Goal: Task Accomplishment & Management: Manage account settings

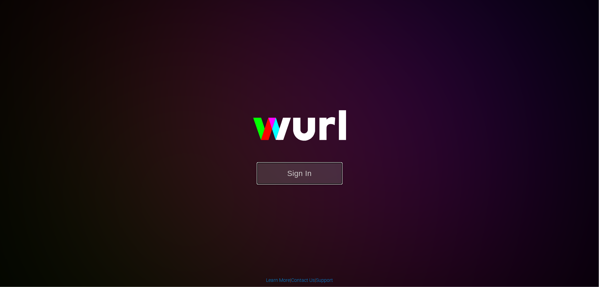
click at [317, 177] on button "Sign In" at bounding box center [300, 173] width 86 height 22
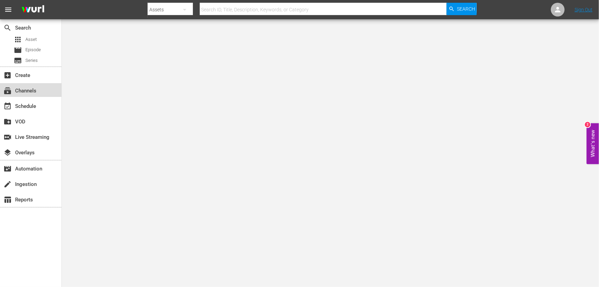
click at [36, 87] on div "subscriptions Channels" at bounding box center [19, 90] width 38 height 6
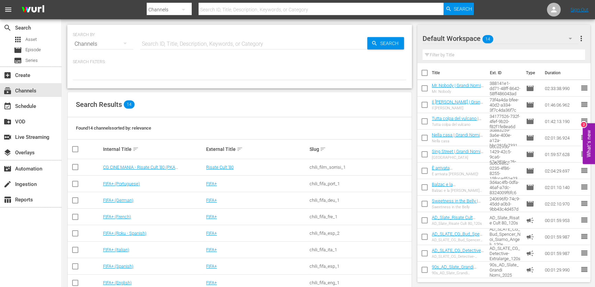
click at [195, 43] on input "text" at bounding box center [253, 44] width 227 height 16
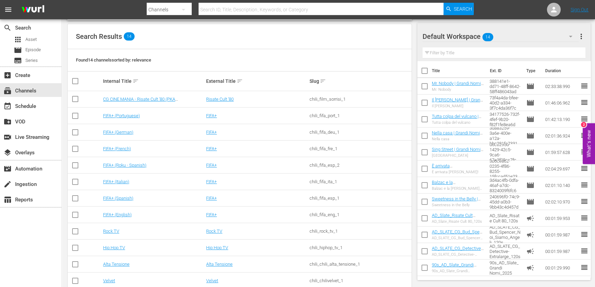
scroll to position [115, 0]
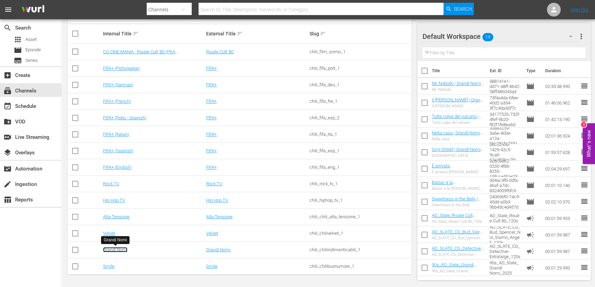
click at [119, 250] on link "Grandi Nomi" at bounding box center [115, 249] width 24 height 5
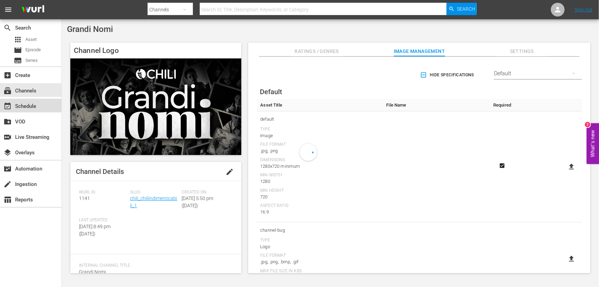
click at [22, 106] on div "event_available Schedule" at bounding box center [19, 105] width 38 height 6
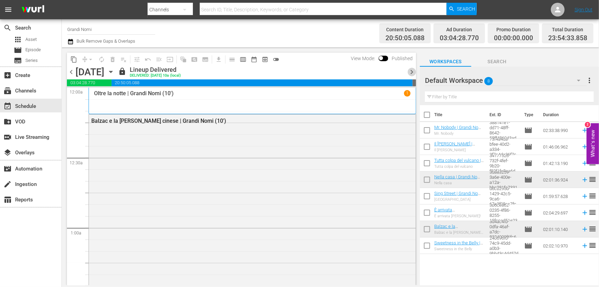
click at [413, 68] on span "chevron_right" at bounding box center [412, 72] width 9 height 9
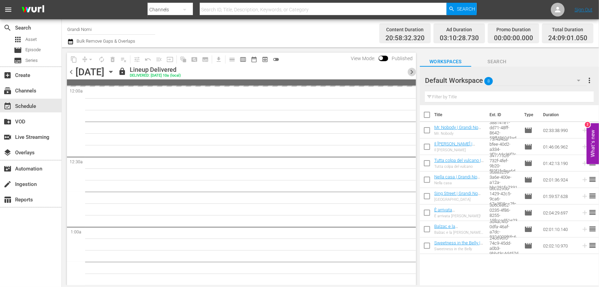
click at [413, 68] on span "chevron_right" at bounding box center [412, 72] width 9 height 9
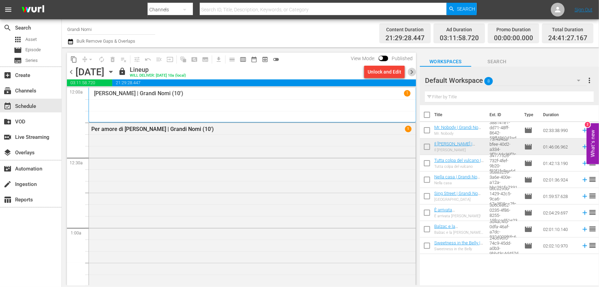
click at [413, 68] on span "chevron_right" at bounding box center [412, 72] width 9 height 9
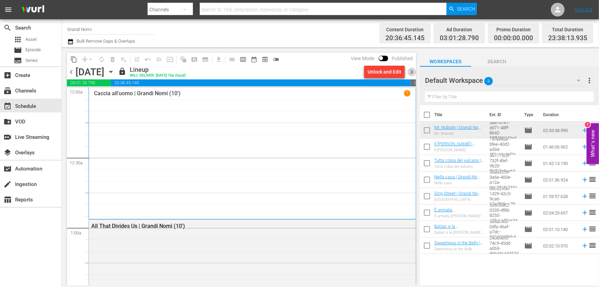
click at [413, 68] on span "chevron_right" at bounding box center [412, 72] width 9 height 9
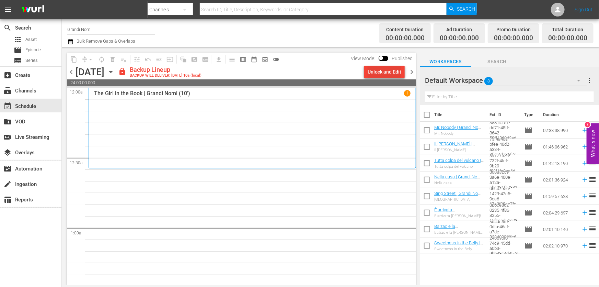
click at [398, 70] on div "Unlock and Edit" at bounding box center [385, 72] width 34 height 12
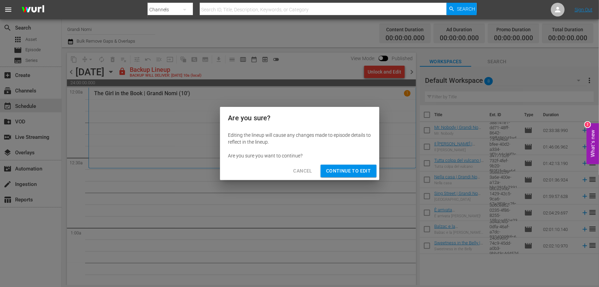
click at [365, 166] on button "Continue to Edit" at bounding box center [349, 171] width 56 height 13
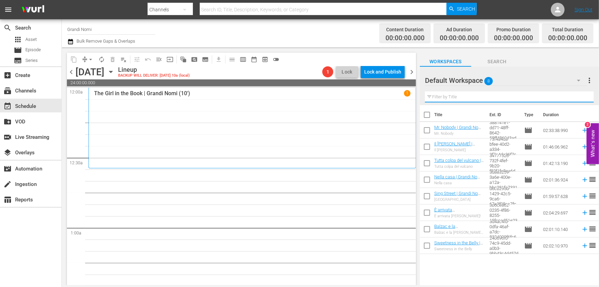
click at [478, 93] on input "text" at bounding box center [509, 96] width 169 height 11
paste input "Un affare di famiglia"
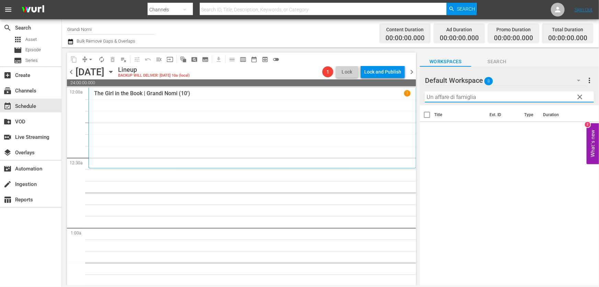
click at [520, 86] on div "Default Workspace 8" at bounding box center [506, 80] width 162 height 19
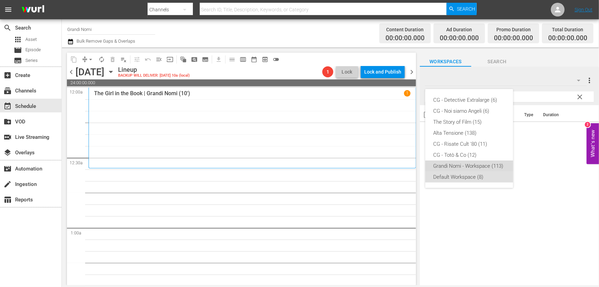
click at [481, 170] on div "Grandi Nomi - Workspace (113)" at bounding box center [469, 165] width 71 height 11
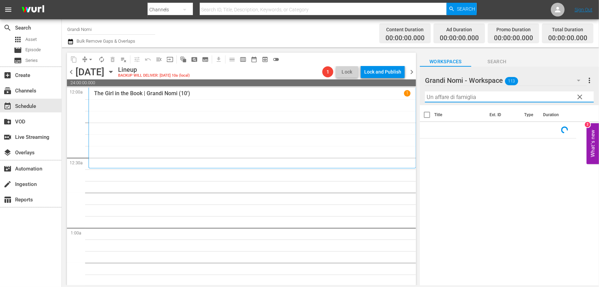
click at [507, 97] on input "Un affare di famiglia" at bounding box center [509, 96] width 169 height 11
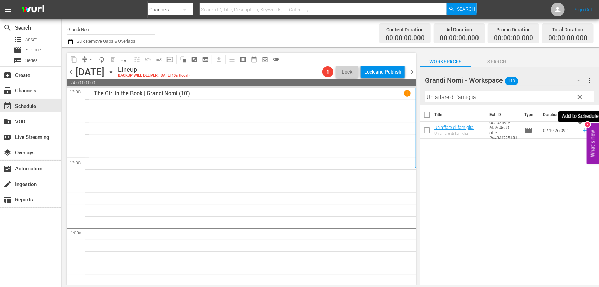
click at [582, 131] on icon at bounding box center [586, 130] width 8 height 8
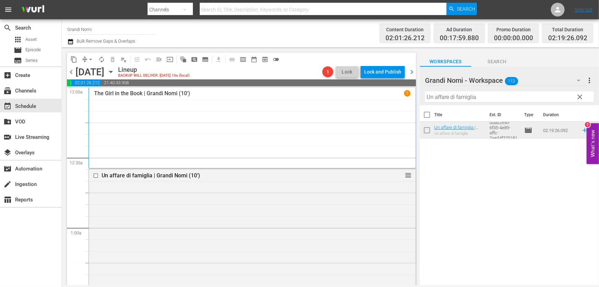
drag, startPoint x: 491, startPoint y: 96, endPoint x: 297, endPoint y: 117, distance: 194.9
click at [298, 116] on div "content_copy compress arrow_drop_down autorenew_outlined delete_forever_outline…" at bounding box center [331, 166] width 538 height 238
paste input "The Silent Man"
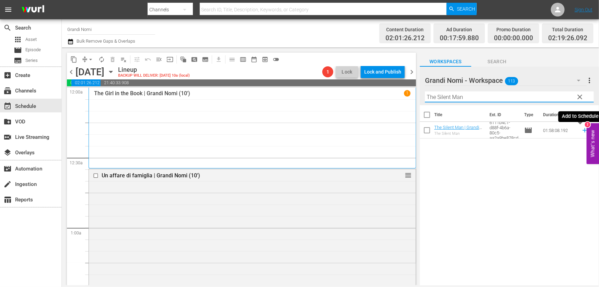
click at [583, 131] on icon at bounding box center [585, 130] width 4 height 4
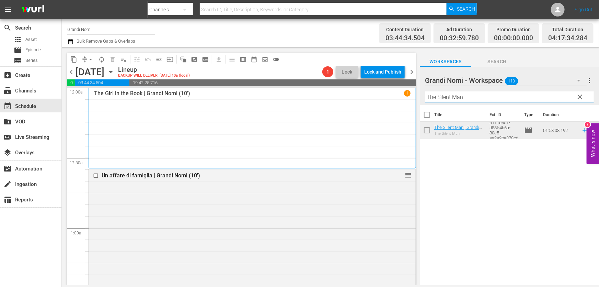
drag, startPoint x: 465, startPoint y: 93, endPoint x: 335, endPoint y: 114, distance: 132.2
click at [350, 110] on div "content_copy compress arrow_drop_down autorenew_outlined delete_forever_outline…" at bounding box center [331, 166] width 538 height 238
paste input "Critical Thinking"
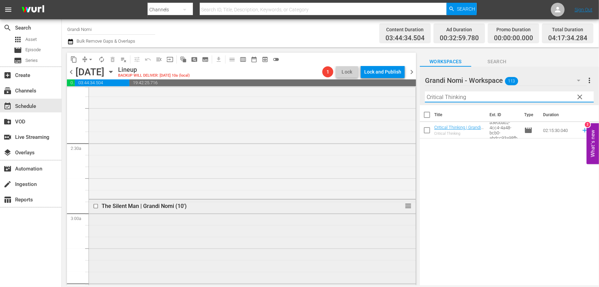
scroll to position [344, 0]
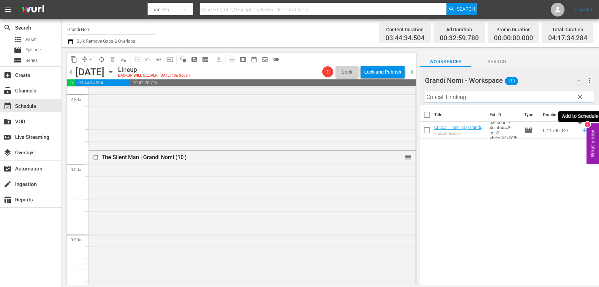
click at [582, 130] on icon at bounding box center [586, 130] width 8 height 8
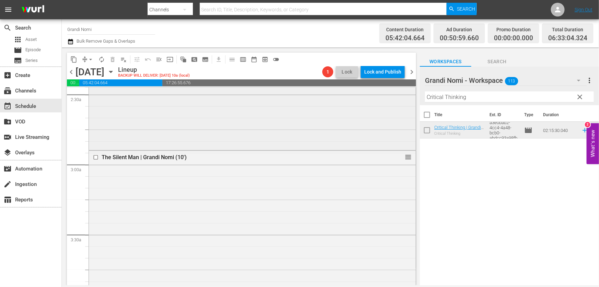
drag, startPoint x: 484, startPoint y: 96, endPoint x: 331, endPoint y: 117, distance: 154.7
click at [333, 115] on div "content_copy compress arrow_drop_down autorenew_outlined delete_forever_outline…" at bounding box center [331, 166] width 538 height 238
paste input "The Door"
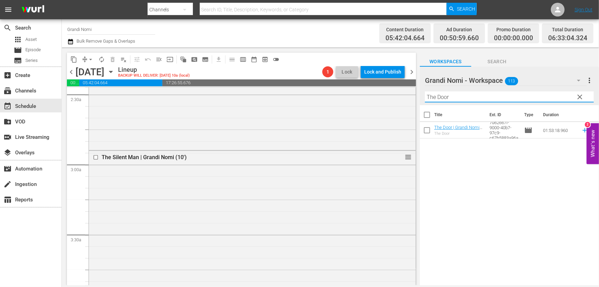
click at [582, 131] on icon at bounding box center [586, 130] width 8 height 8
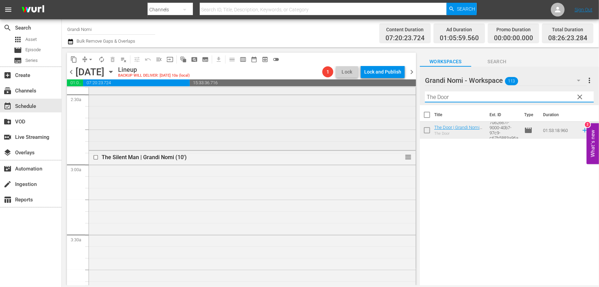
drag, startPoint x: 467, startPoint y: 98, endPoint x: 305, endPoint y: 119, distance: 163.5
click at [305, 119] on div "content_copy compress arrow_drop_down autorenew_outlined delete_forever_outline…" at bounding box center [331, 166] width 538 height 238
paste input "Foxcatche"
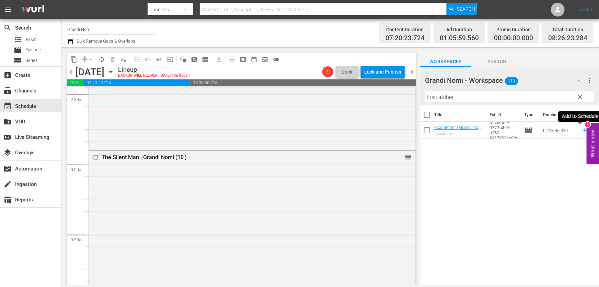
click at [583, 131] on icon at bounding box center [585, 130] width 4 height 4
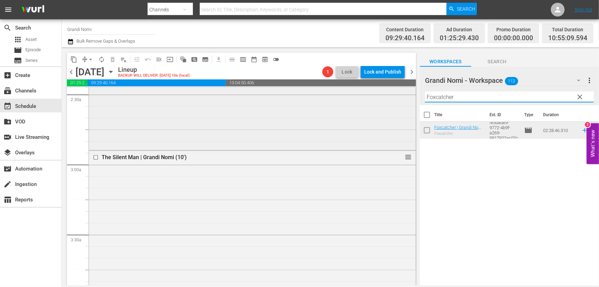
drag, startPoint x: 467, startPoint y: 96, endPoint x: 300, endPoint y: 124, distance: 168.9
click at [301, 122] on div "content_copy compress arrow_drop_down autorenew_outlined delete_forever_outline…" at bounding box center [331, 166] width 538 height 238
paste input "Il gabbiano"
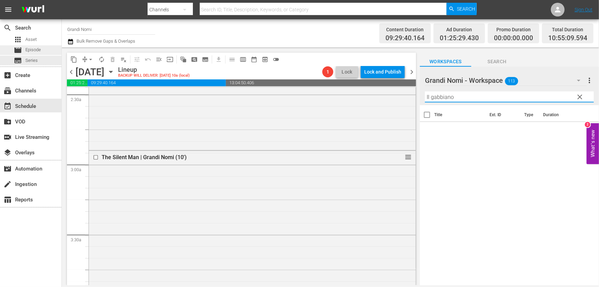
type input "Il gabbiano"
click at [29, 52] on span "Episode" at bounding box center [32, 49] width 15 height 7
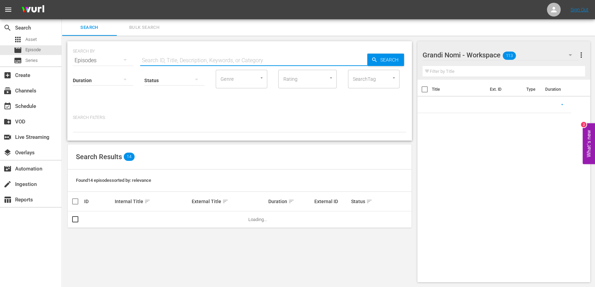
click at [205, 64] on input "text" at bounding box center [253, 60] width 227 height 16
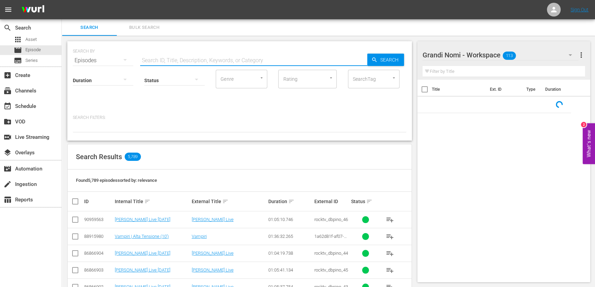
paste input "Il gabbiano"
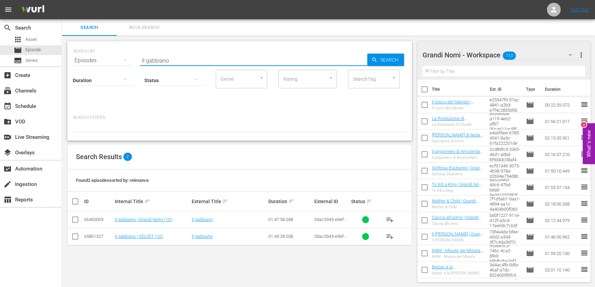
type input "Il gabbiano"
click at [391, 217] on span "playlist_add" at bounding box center [390, 219] width 8 height 8
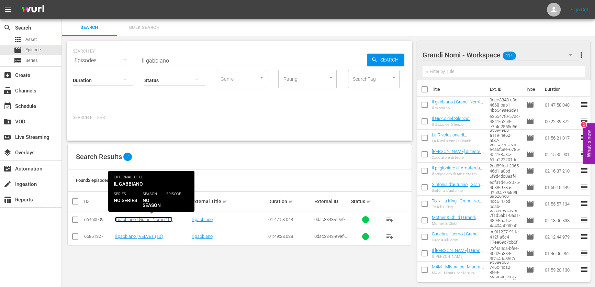
click at [161, 220] on link "Il gabbiano | Grandi Nomi (10')" at bounding box center [144, 219] width 58 height 5
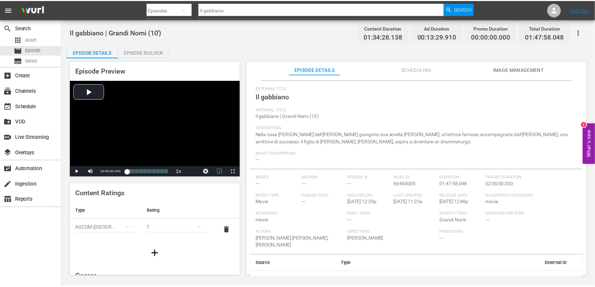
scroll to position [27, 0]
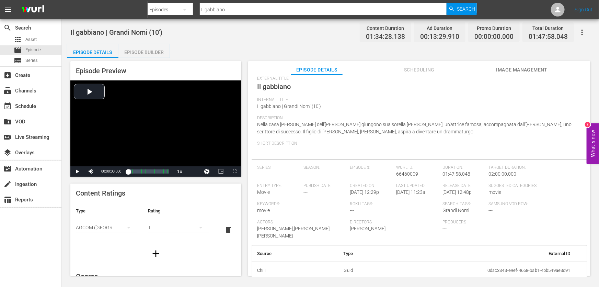
click at [150, 54] on div "Episode Builder" at bounding box center [145, 52] width 52 height 16
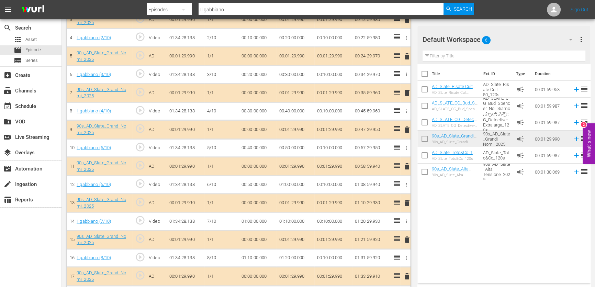
scroll to position [301, 0]
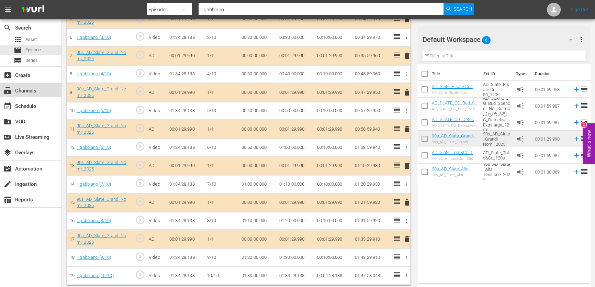
click at [35, 93] on div "subscriptions Channels" at bounding box center [19, 90] width 38 height 6
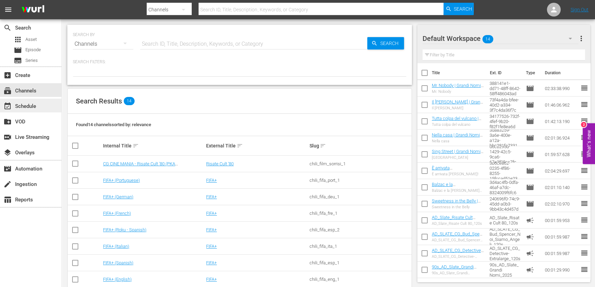
click at [36, 108] on div "event_available Schedule" at bounding box center [19, 105] width 38 height 6
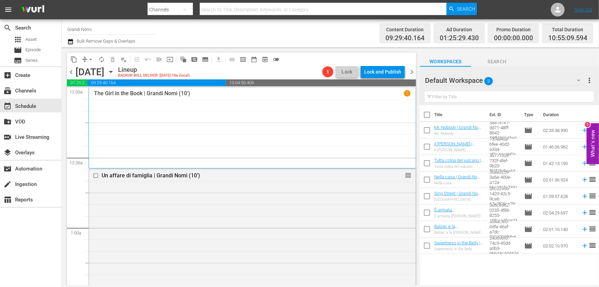
click at [458, 96] on input "text" at bounding box center [509, 96] width 169 height 11
click at [499, 69] on div "Default Workspace 8 Default more_vert" at bounding box center [509, 78] width 169 height 22
click at [511, 80] on div "Default Workspace 8" at bounding box center [506, 80] width 162 height 19
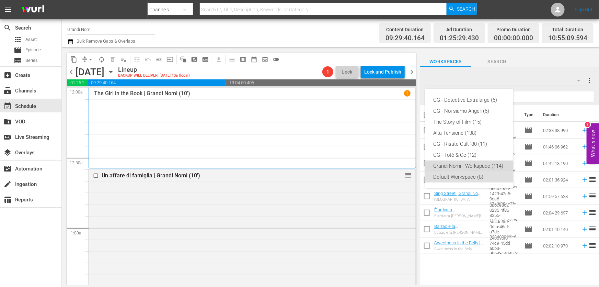
click at [470, 166] on div "Grandi Nomi - Workspace (114)" at bounding box center [469, 165] width 71 height 11
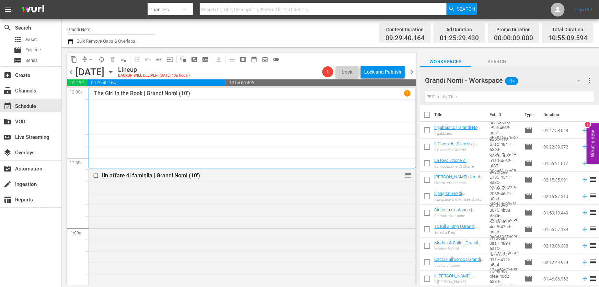
click at [462, 97] on input "text" at bounding box center [509, 96] width 169 height 11
paste input "Il gabbiano"
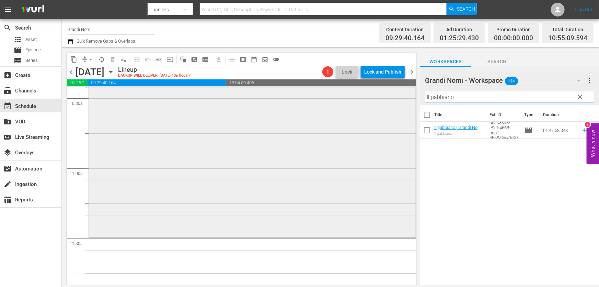
scroll to position [1499, 0]
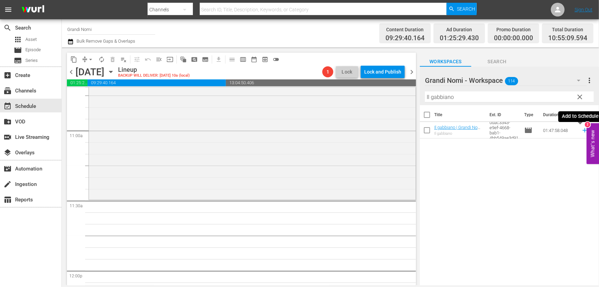
click at [582, 131] on icon at bounding box center [586, 130] width 8 height 8
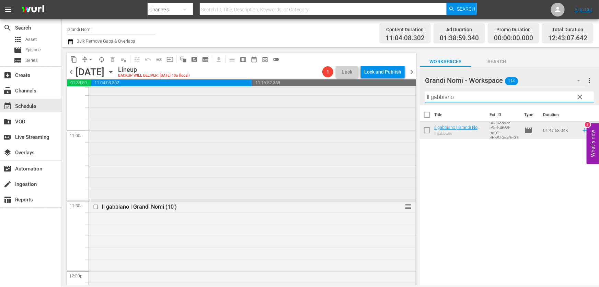
drag, startPoint x: 474, startPoint y: 97, endPoint x: 265, endPoint y: 135, distance: 212.6
click at [252, 129] on div "content_copy compress arrow_drop_down autorenew_outlined delete_forever_outline…" at bounding box center [331, 166] width 538 height 238
paste input "Lo scafandro e la farfalla"
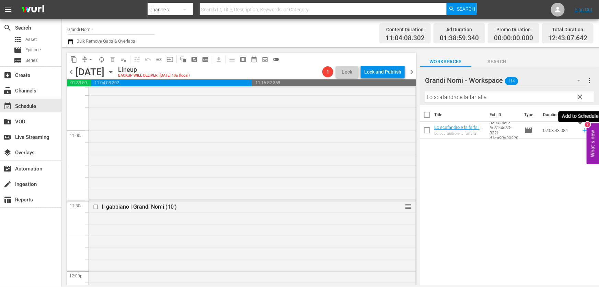
click at [583, 131] on icon at bounding box center [585, 130] width 4 height 4
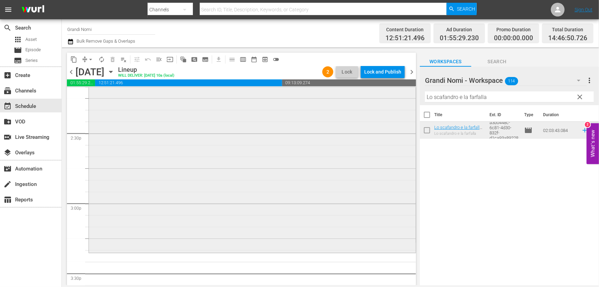
scroll to position [2030, 0]
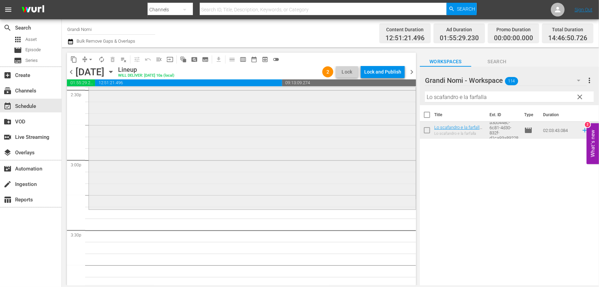
drag, startPoint x: 501, startPoint y: 98, endPoint x: 233, endPoint y: 131, distance: 270.0
click at [233, 131] on div "content_copy compress arrow_drop_down autorenew_outlined delete_forever_outline…" at bounding box center [331, 166] width 538 height 238
paste input "e stelle non si spengono a [GEOGRAPHIC_DATA]"
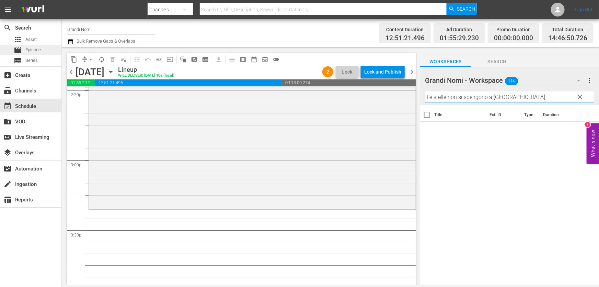
type input "Le stelle non si spengono a [GEOGRAPHIC_DATA]"
click at [41, 49] on span "Episode" at bounding box center [32, 49] width 15 height 7
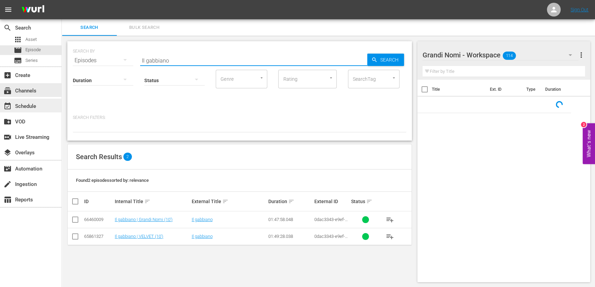
drag, startPoint x: 184, startPoint y: 60, endPoint x: 0, endPoint y: 101, distance: 189.0
click at [62, 0] on div "search Search apps Asset movie Episode subtitles Series add_box Create subscrip…" at bounding box center [328, 0] width 533 height 0
paste input "Le stelle non si spengono a [GEOGRAPHIC_DATA]"
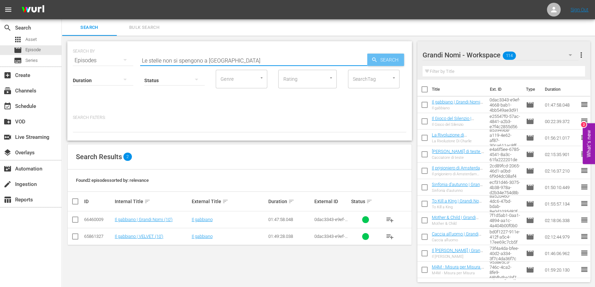
type input "Le stelle non si spengono a [GEOGRAPHIC_DATA]"
click at [393, 57] on span "Search" at bounding box center [391, 60] width 26 height 12
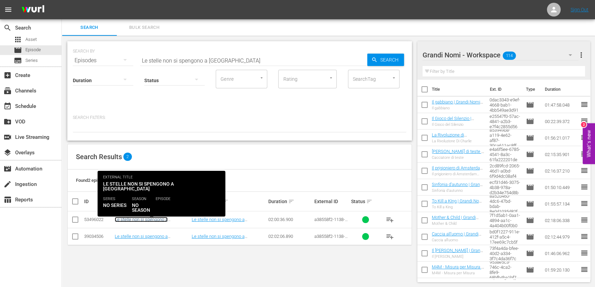
click at [168, 217] on link "Le stelle non si spengono a [GEOGRAPHIC_DATA] | Grandi Nomi (10')" at bounding box center [149, 224] width 69 height 15
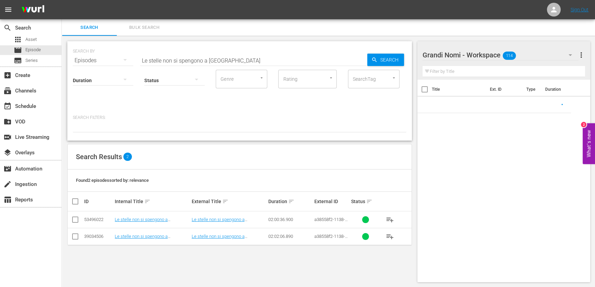
click at [152, 240] on td "Le stelle non si spengono a [GEOGRAPHIC_DATA] | VELVET (10')" at bounding box center [152, 236] width 77 height 17
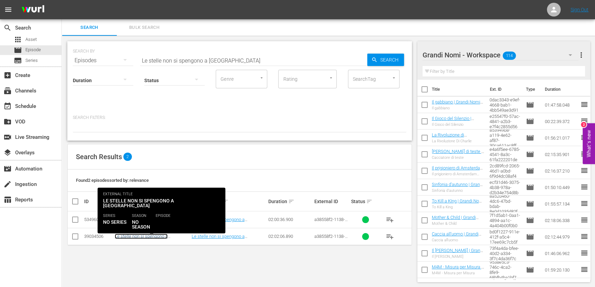
click at [151, 237] on link "Le stelle non si spengono a [GEOGRAPHIC_DATA] | VELVET (10')" at bounding box center [149, 239] width 69 height 10
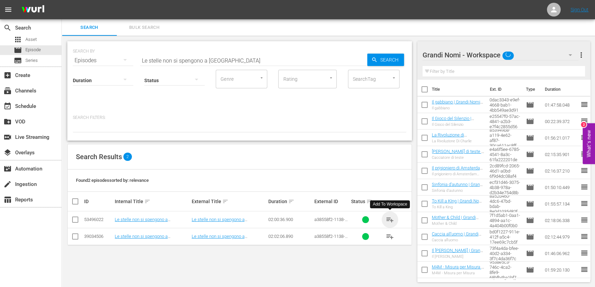
click at [388, 219] on span "playlist_add" at bounding box center [390, 219] width 8 height 8
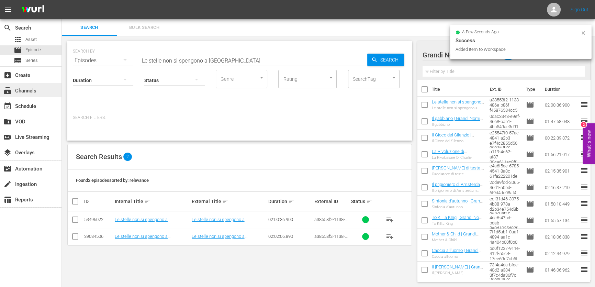
click at [38, 91] on div "subscriptions Channels" at bounding box center [30, 90] width 61 height 14
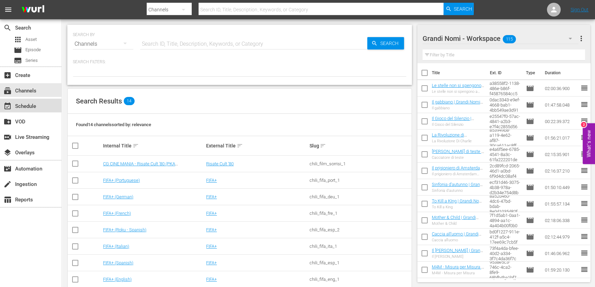
click at [31, 108] on div "event_available Schedule" at bounding box center [19, 105] width 38 height 6
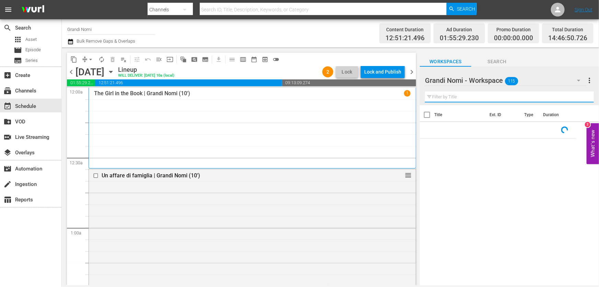
click at [474, 93] on input "text" at bounding box center [509, 96] width 169 height 11
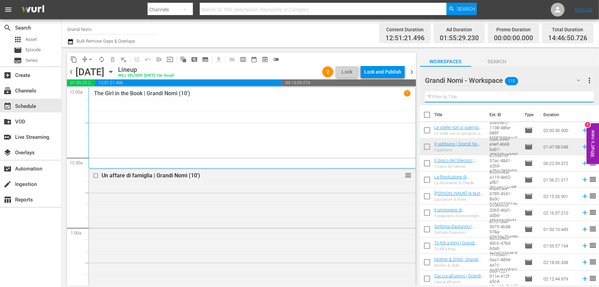
paste input "Le stelle non si spengono a [GEOGRAPHIC_DATA]"
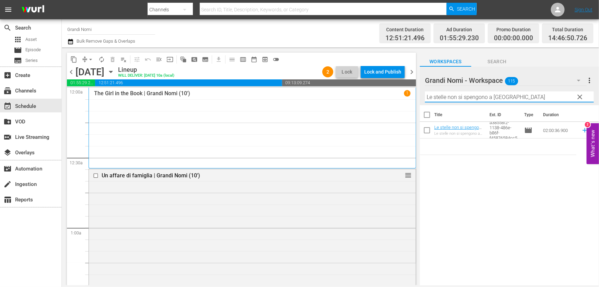
click at [584, 129] on icon at bounding box center [586, 130] width 8 height 8
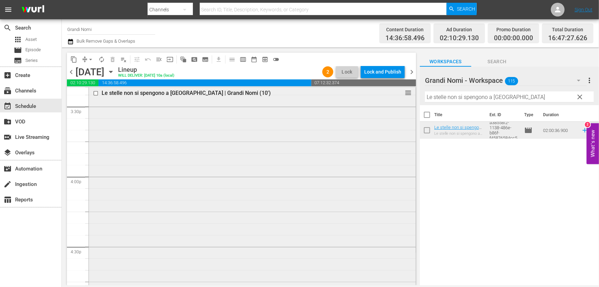
scroll to position [2280, 0]
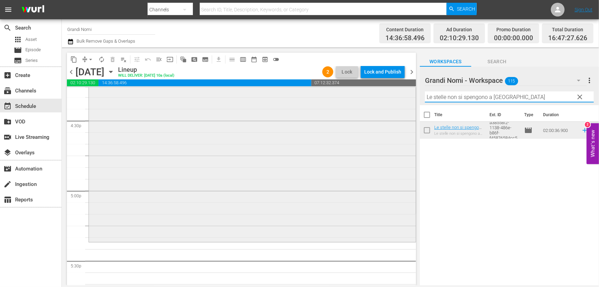
drag, startPoint x: 530, startPoint y: 99, endPoint x: 253, endPoint y: 134, distance: 279.4
click at [253, 134] on div "content_copy compress arrow_drop_down autorenew_outlined delete_forever_outline…" at bounding box center [331, 166] width 538 height 238
paste input "A proposito [PERSON_NAME]"
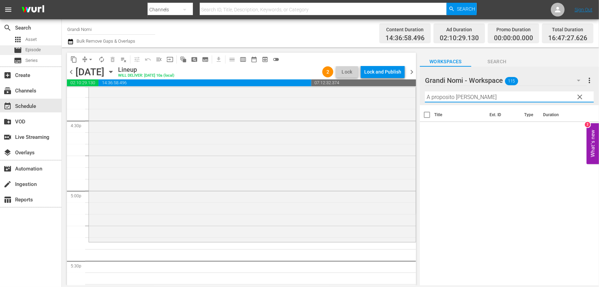
type input "A proposito [PERSON_NAME]"
click at [44, 53] on div "movie Episode" at bounding box center [30, 50] width 61 height 10
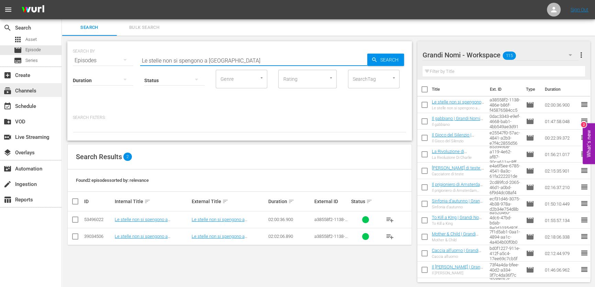
drag, startPoint x: 239, startPoint y: 59, endPoint x: 0, endPoint y: 91, distance: 240.9
click at [62, 0] on div "search Search apps Asset movie Episode subtitles Series add_box Create subscrip…" at bounding box center [328, 0] width 533 height 0
paste input "A proposito [PERSON_NAME]"
click at [386, 64] on span "Search" at bounding box center [391, 60] width 26 height 12
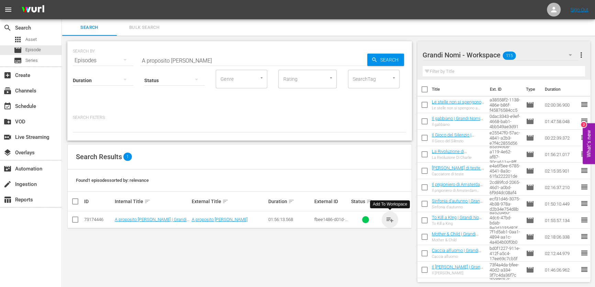
click at [393, 221] on span "playlist_add" at bounding box center [390, 219] width 8 height 8
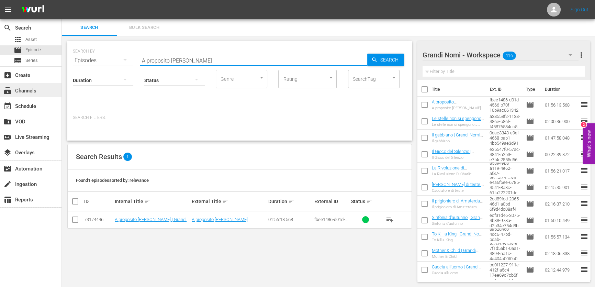
drag, startPoint x: 189, startPoint y: 63, endPoint x: 7, endPoint y: 83, distance: 182.9
click at [62, 0] on div "search Search apps Asset movie Episode subtitles Series add_box Create subscrip…" at bounding box center [328, 0] width 533 height 0
paste input "Be Kind Rewind - Gli acchiappafilm"
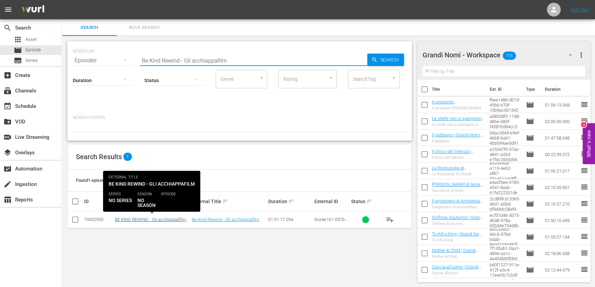
type input "Be Kind Rewind - Gli acchiappafilm"
click at [160, 219] on link "BE KIND REWIND - Gli acchiappafilm | SMILE (10')" at bounding box center [151, 222] width 73 height 10
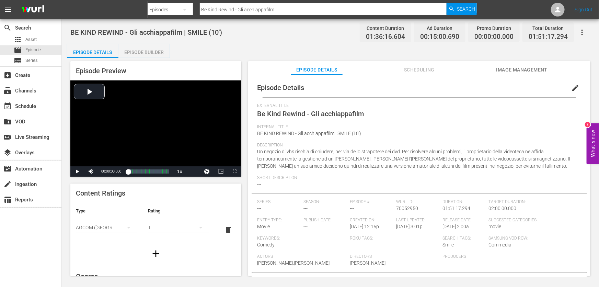
click at [584, 29] on icon "button" at bounding box center [583, 32] width 8 height 8
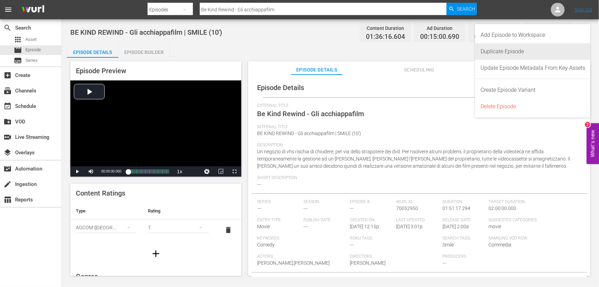
click at [517, 54] on div "Duplicate Episode" at bounding box center [533, 51] width 105 height 16
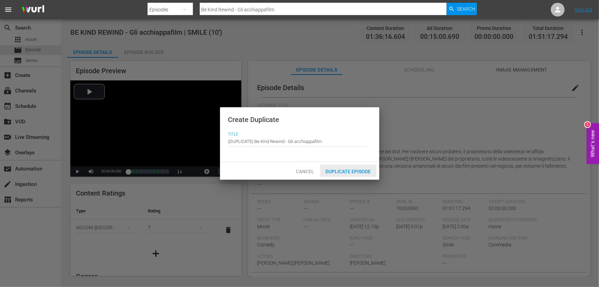
click at [362, 170] on span "Duplicate Episode" at bounding box center [349, 171] width 56 height 5
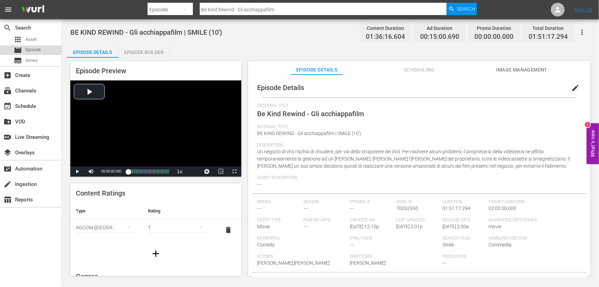
click at [49, 50] on div "movie Episode" at bounding box center [30, 50] width 61 height 10
click at [572, 88] on span "edit" at bounding box center [576, 88] width 8 height 8
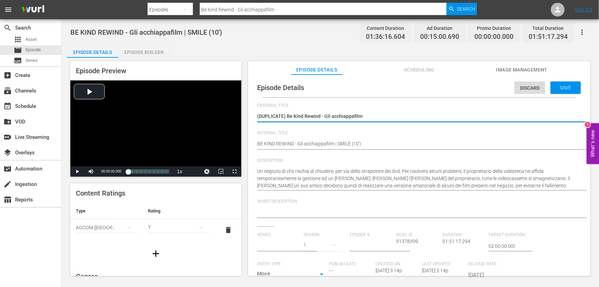
type input "No Series"
drag, startPoint x: 288, startPoint y: 116, endPoint x: 254, endPoint y: 117, distance: 34.4
click at [254, 117] on div "Episode Details Discard Save External Title (DUPLICATE) Be Kind Rewind - Gli ac…" at bounding box center [420, 247] width 336 height 338
type textarea "Be Kind Rewind - Gli acchiappafilm"
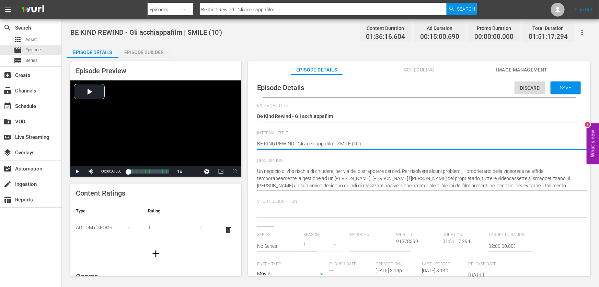
drag, startPoint x: 350, startPoint y: 144, endPoint x: 338, endPoint y: 142, distance: 12.8
type textarea "BE KIND REWIND - Gli acchiappafilm | G (10')"
type textarea "BE KIND REWIND - Gli acchiappafilm | Gr (10')"
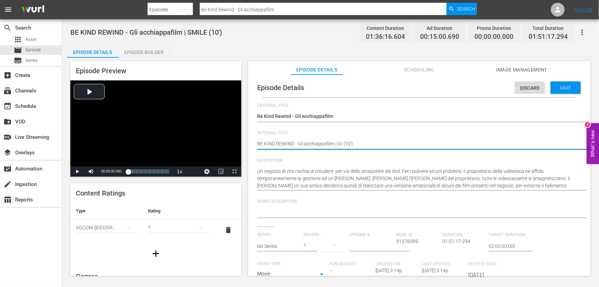
type textarea "BE KIND REWIND - Gli acchiappafilm | Gra (10')"
type textarea "BE KIND REWIND - Gli acchiappafilm | Gran (10')"
type textarea "BE KIND REWIND - Gli acchiappafilm | Grand (10')"
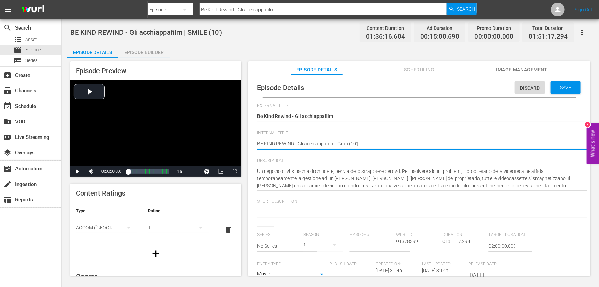
type textarea "BE KIND REWIND - Gli acchiappafilm | Grand (10')"
type textarea "BE KIND REWIND - Gli acchiappafilm | Grandi (10')"
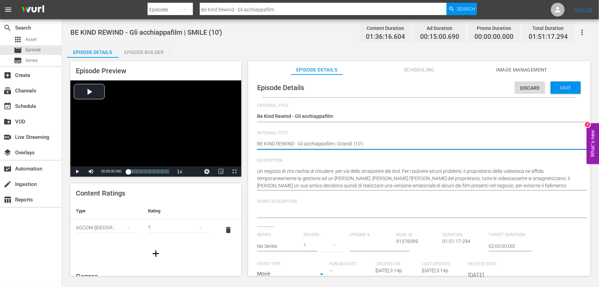
type textarea "BE KIND REWIND - Gli acchiappafilm | Grandi N (10')"
type textarea "BE KIND REWIND - Gli acchiappafilm | Grandi No (10')"
type textarea "BE KIND REWIND - Gli acchiappafilm | Grandi Nom (10')"
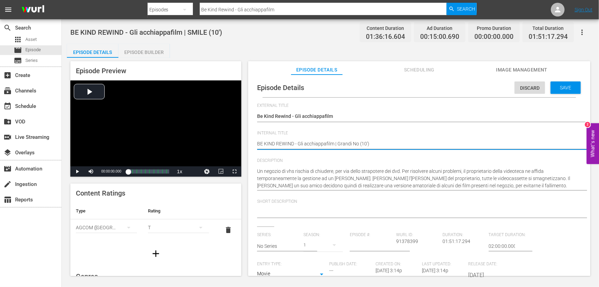
type textarea "BE KIND REWIND - Gli acchiappafilm | Grandi Nom (10')"
type textarea "BE KIND REWIND - Gli acchiappafilm | Grandi Nomi (10')"
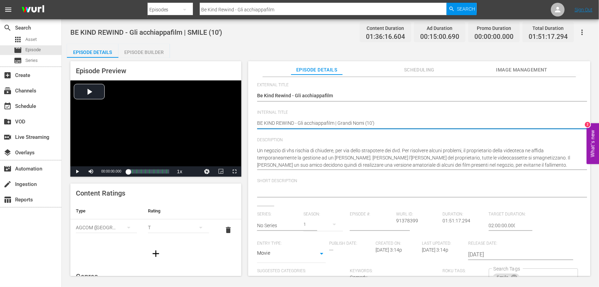
scroll to position [31, 0]
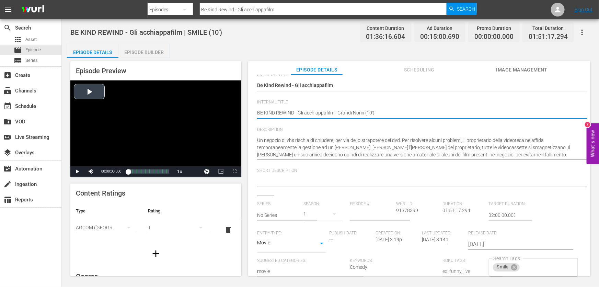
drag, startPoint x: 295, startPoint y: 115, endPoint x: 232, endPoint y: 113, distance: 62.9
click at [232, 113] on div "Episode Preview Video Player is loading. Play Video Play Mute Current Time 00:0…" at bounding box center [330, 170] width 527 height 224
type textarea "B - Gli acchiappafilm | Grandi Nomi (10')"
type textarea "Be - Gli acchiappafilm | Grandi Nomi (10')"
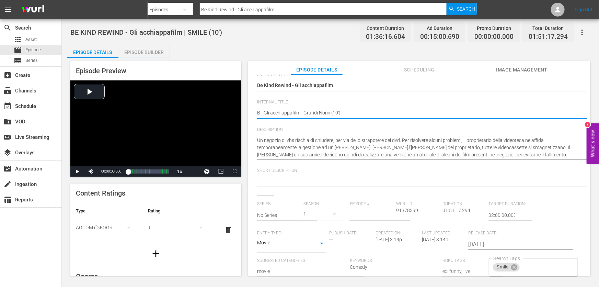
type textarea "Be - Gli acchiappafilm | Grandi Nomi (10')"
type textarea "Be K - Gli acchiappafilm | Grandi Nomi (10')"
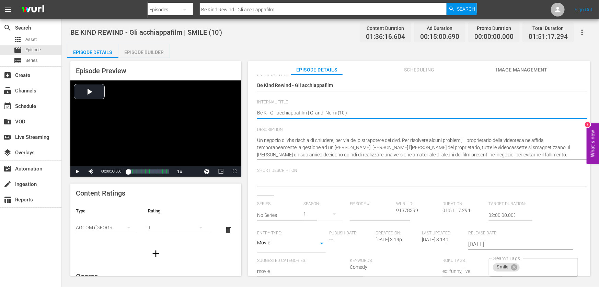
type textarea "Be Ki - Gli acchiappafilm | Grandi Nomi (10')"
type textarea "Be Kin - Gli acchiappafilm | Grandi Nomi (10')"
type textarea "Be Kind - Gli acchiappafilm | Grandi Nomi (10')"
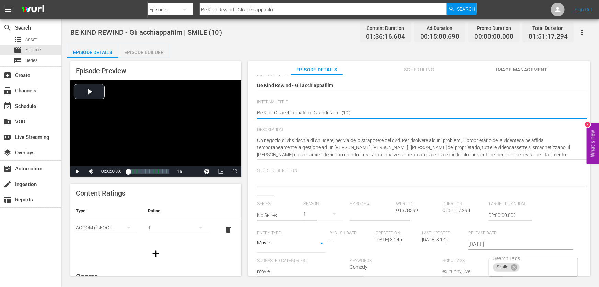
type textarea "Be Kind - Gli acchiappafilm | Grandi Nomi (10')"
type textarea "Be Kind R - Gli acchiappafilm | Grandi Nomi (10')"
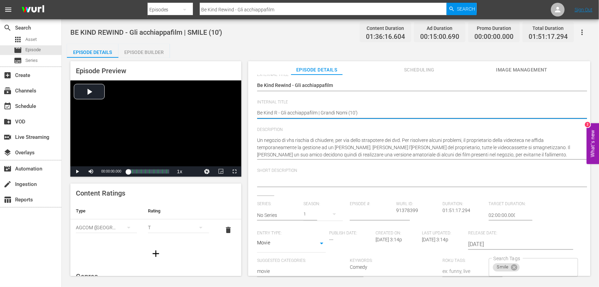
type textarea "Be Kind Re - Gli acchiappafilm | Grandi Nomi (10')"
type textarea "Be Kind Rew - Gli acchiappafilm | Grandi Nomi (10')"
type textarea "Be Kind Rewi - Gli acchiappafilm | Grandi Nomi (10')"
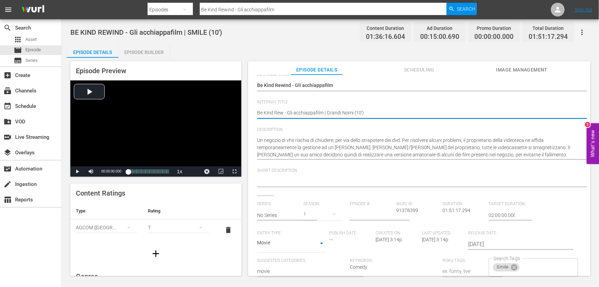
type textarea "Be Kind Rewi - Gli acchiappafilm | Grandi Nomi (10')"
type textarea "Be Kind Rewin - Gli acchiappafilm | Grandi Nomi (10')"
type textarea "Be Kind Rewind - Gli acchiappafilm | Grandi Nomi (10')"
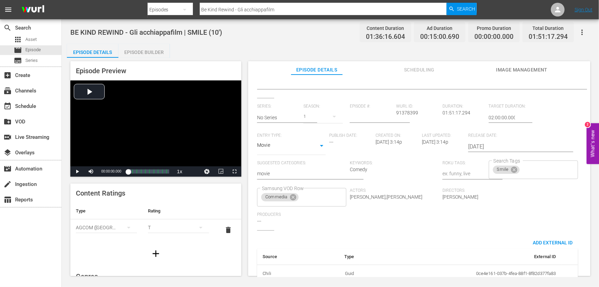
scroll to position [142, 0]
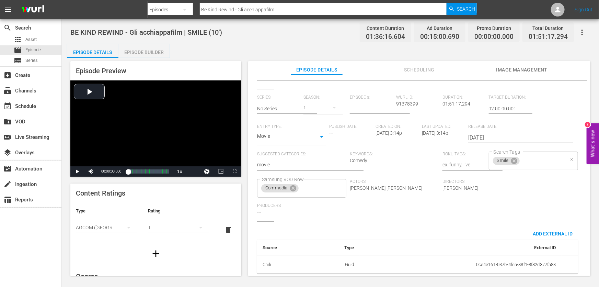
click at [513, 158] on icon at bounding box center [515, 161] width 6 height 6
type textarea "Be Kind Rewind - Gli acchiappafilm | Grandi Nomi (10')"
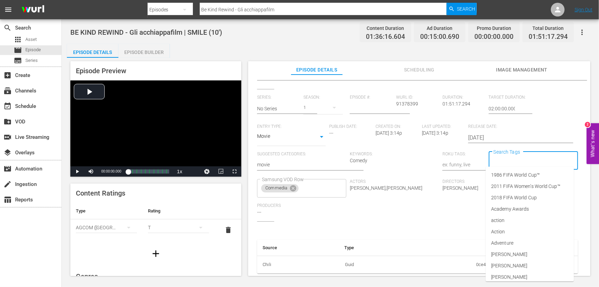
click at [519, 160] on input "Search Tags" at bounding box center [528, 161] width 73 height 12
click at [433, 199] on div "Series: No Series Season: 1 Episode #: [PERSON_NAME] ID: 91378399 Duration: 01:…" at bounding box center [419, 158] width 325 height 126
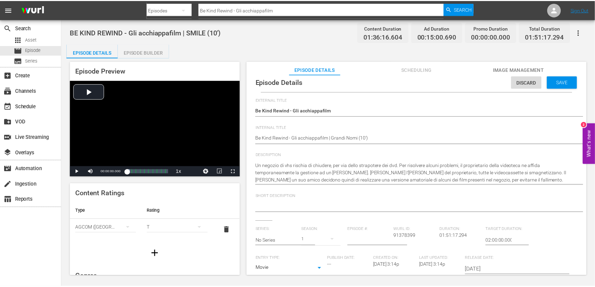
scroll to position [0, 0]
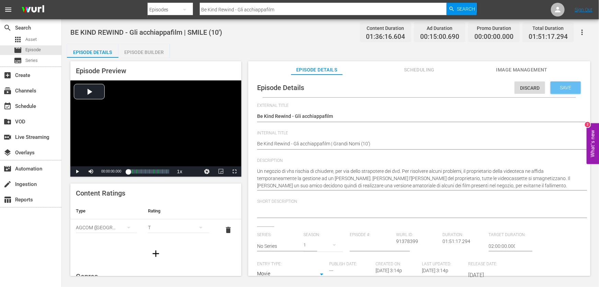
click at [563, 83] on div "Save" at bounding box center [566, 87] width 30 height 12
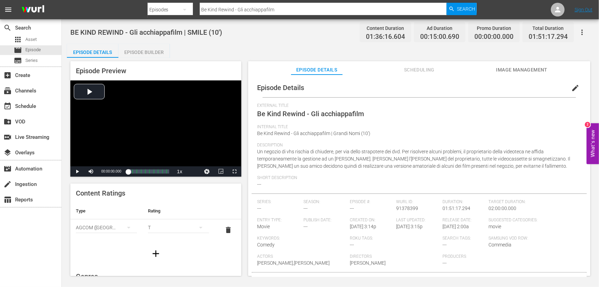
click at [157, 49] on div "Episode Builder" at bounding box center [145, 52] width 52 height 16
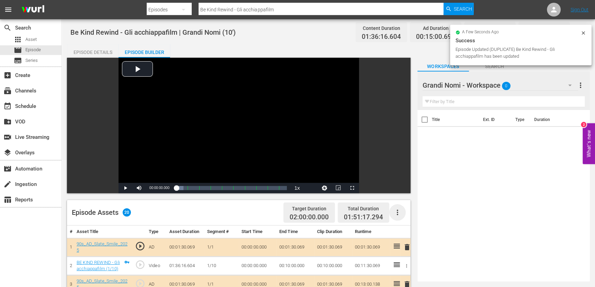
click at [399, 210] on icon "button" at bounding box center [397, 212] width 8 height 8
click at [425, 230] on div "Clear Ads" at bounding box center [417, 231] width 47 height 16
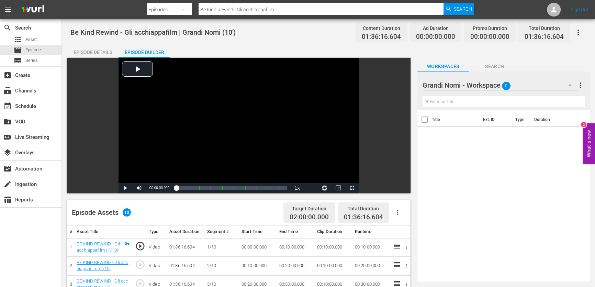
click at [564, 86] on button "button" at bounding box center [570, 85] width 16 height 16
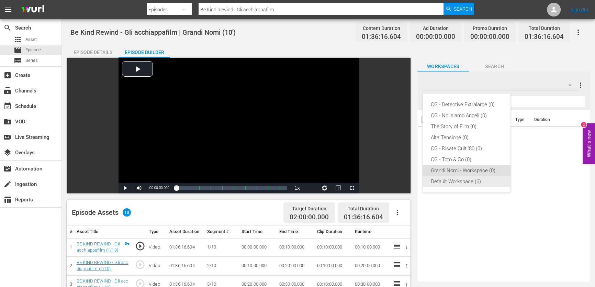
click at [464, 183] on div "Default Workspace (6)" at bounding box center [466, 181] width 71 height 11
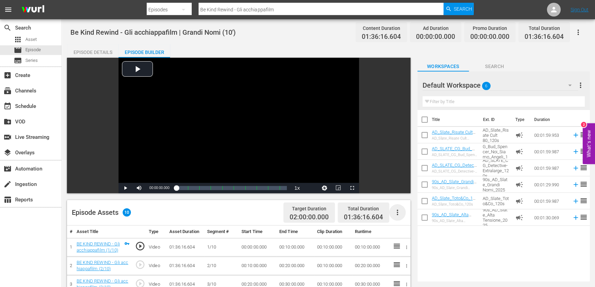
click at [393, 213] on icon "button" at bounding box center [397, 212] width 8 height 8
click at [420, 217] on div "Fill with Ads" at bounding box center [417, 215] width 47 height 16
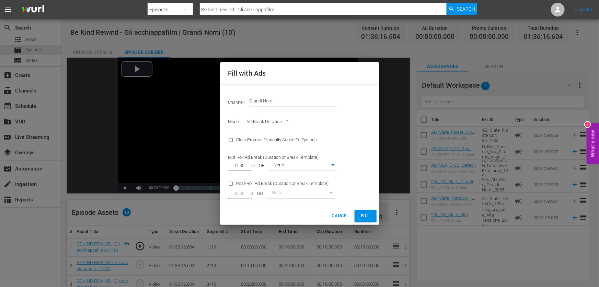
click at [288, 123] on body "menu Search By Episodes Search ID, Title, Description, Keywords, or Category Be…" at bounding box center [299, 143] width 599 height 287
click at [336, 117] on div at bounding box center [299, 143] width 599 height 287
click at [288, 98] on input "Grandi Nomi" at bounding box center [294, 101] width 88 height 16
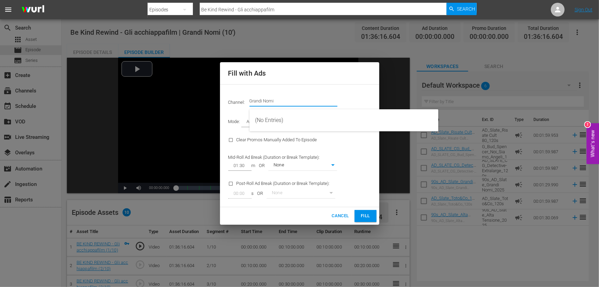
click at [296, 101] on input "Grandi Nomi" at bounding box center [294, 101] width 88 height 16
click at [337, 99] on input "Grandi Nomi" at bounding box center [294, 101] width 88 height 16
click at [368, 216] on span "Fill" at bounding box center [365, 216] width 11 height 8
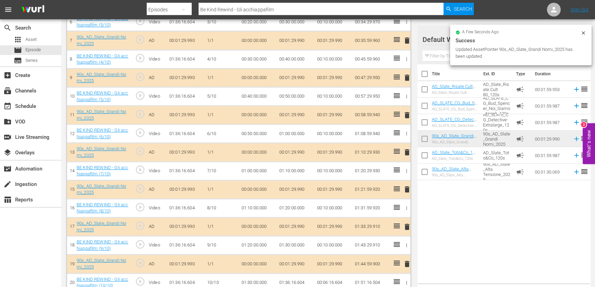
scroll to position [327, 0]
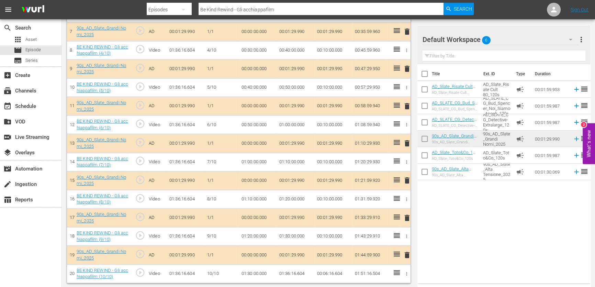
click at [141, 274] on span "play_circle_outline" at bounding box center [140, 272] width 10 height 10
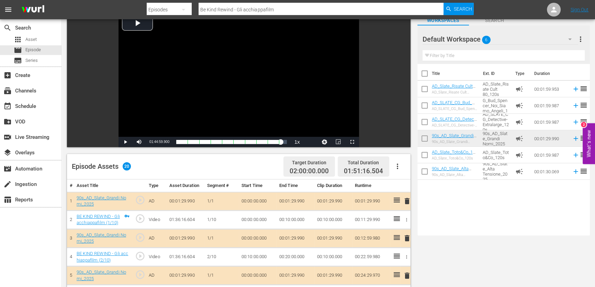
scroll to position [0, 0]
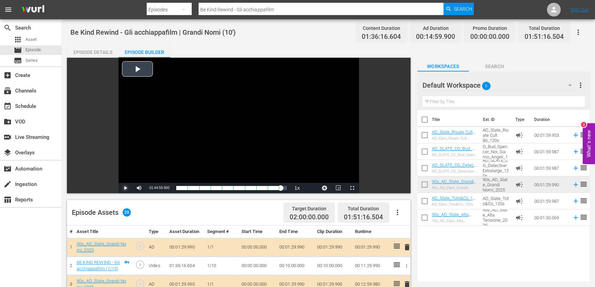
click at [125, 188] on span "Video Player" at bounding box center [125, 188] width 0 height 0
click at [83, 50] on div "Episode Details" at bounding box center [93, 52] width 52 height 16
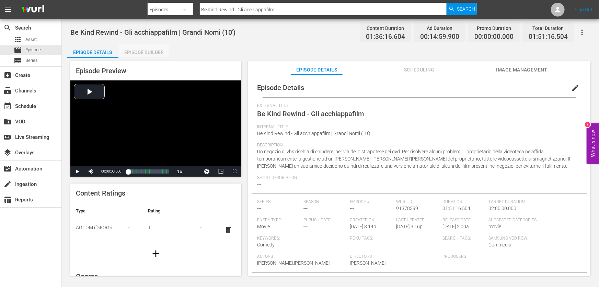
click at [136, 51] on div "Episode Builder" at bounding box center [145, 52] width 52 height 16
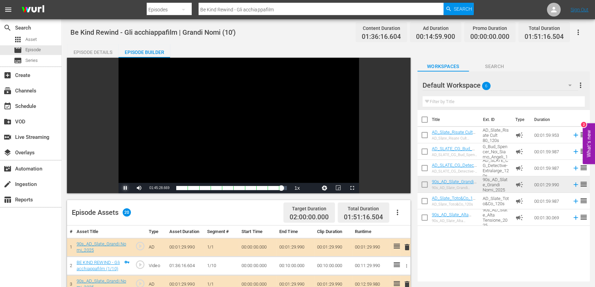
click at [125, 188] on span "Video Player" at bounding box center [125, 188] width 0 height 0
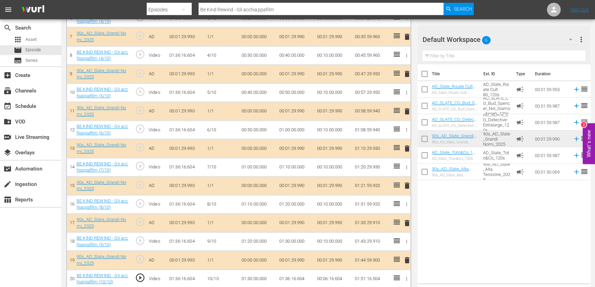
scroll to position [327, 0]
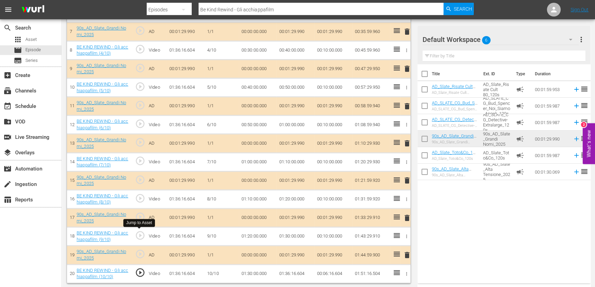
click at [141, 234] on span "play_circle_outline" at bounding box center [140, 235] width 10 height 10
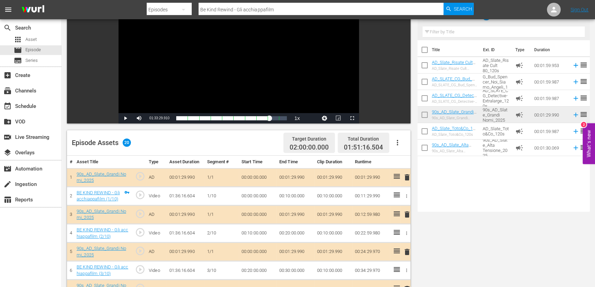
scroll to position [15, 0]
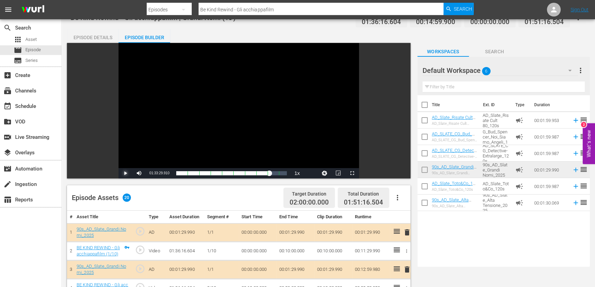
click at [125, 173] on span "Video Player" at bounding box center [125, 173] width 0 height 0
click at [269, 173] on div "01:20:02.695" at bounding box center [222, 173] width 93 height 7
click at [273, 173] on div "01:21:57.250" at bounding box center [224, 173] width 97 height 7
click at [273, 175] on div "01:23:42.268" at bounding box center [224, 173] width 97 height 7
click at [278, 176] on div "01:25:49.215" at bounding box center [226, 173] width 101 height 7
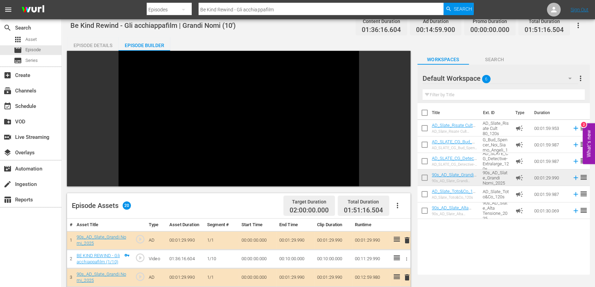
scroll to position [0, 0]
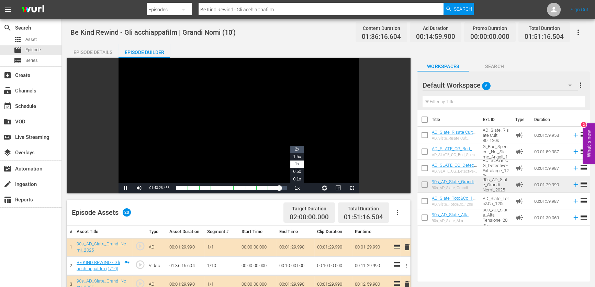
click at [301, 149] on li "2x" at bounding box center [297, 150] width 14 height 8
click at [301, 154] on span "1.5x" at bounding box center [297, 156] width 8 height 5
click at [96, 46] on div "Episode Details" at bounding box center [93, 52] width 52 height 16
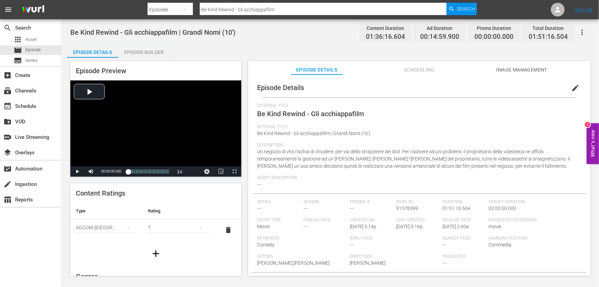
click at [155, 51] on div "Episode Builder" at bounding box center [145, 52] width 52 height 16
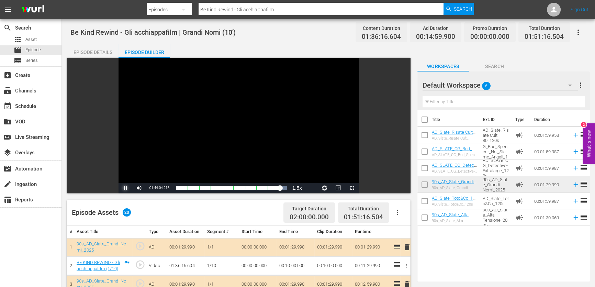
click at [125, 188] on span "Video Player" at bounding box center [125, 188] width 0 height 0
click at [35, 49] on span "Episode" at bounding box center [32, 49] width 15 height 7
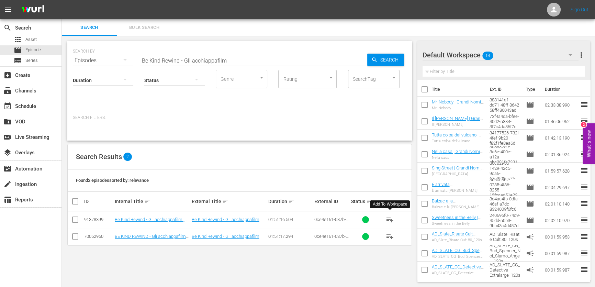
click at [390, 216] on span "playlist_add" at bounding box center [390, 219] width 8 height 8
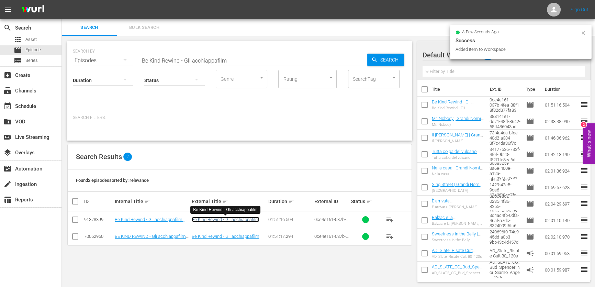
click at [237, 217] on link "Be Kind Rewind - Gli acchiappafilm" at bounding box center [226, 219] width 68 height 5
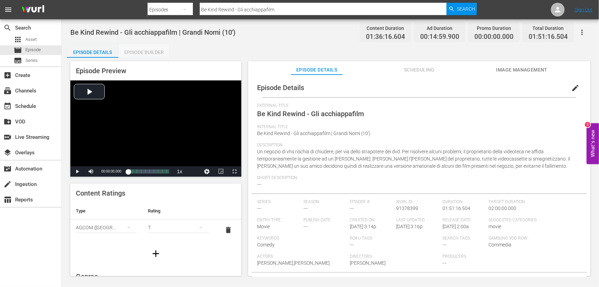
click at [146, 50] on div "Episode Builder" at bounding box center [145, 52] width 52 height 16
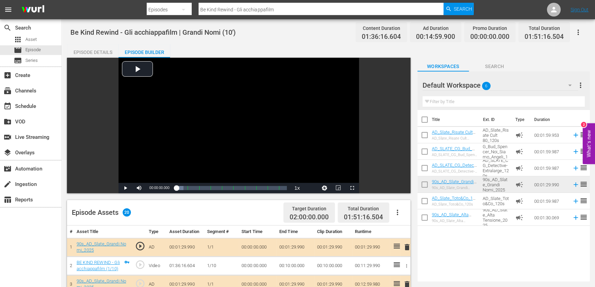
click at [101, 48] on div "Episode Details" at bounding box center [93, 52] width 52 height 16
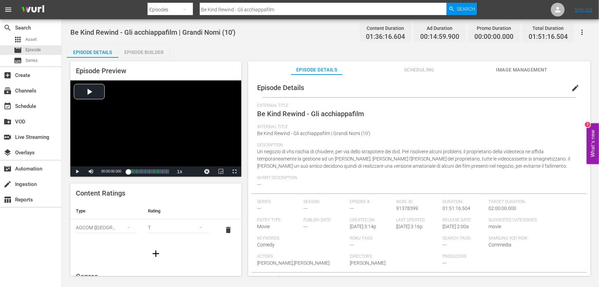
click at [318, 161] on span "Un negozio di vhs rischia di chiudere, per via dello strapotere dei dvd. Per ri…" at bounding box center [413, 159] width 313 height 20
click at [32, 97] on div "subscriptions Channels" at bounding box center [30, 90] width 61 height 14
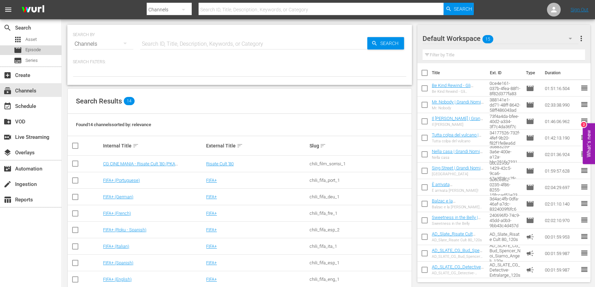
click at [29, 46] on span "Episode" at bounding box center [32, 49] width 15 height 7
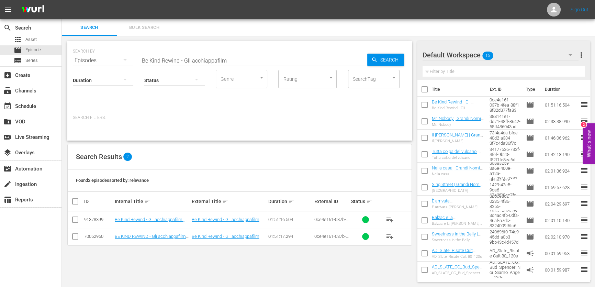
click at [548, 54] on div "Default Workspace 15" at bounding box center [501, 54] width 156 height 19
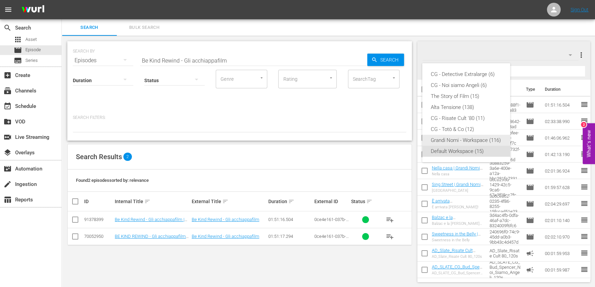
click at [459, 140] on div "Grandi Nomi - Workspace (116)" at bounding box center [465, 140] width 71 height 11
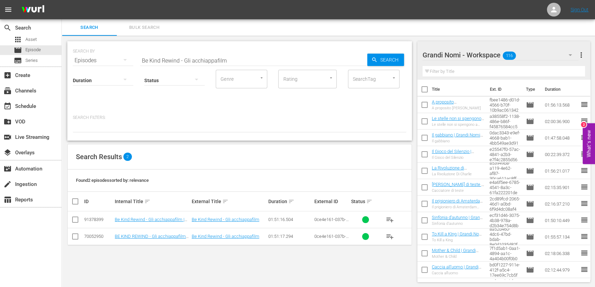
click at [389, 220] on span "playlist_add" at bounding box center [390, 219] width 8 height 8
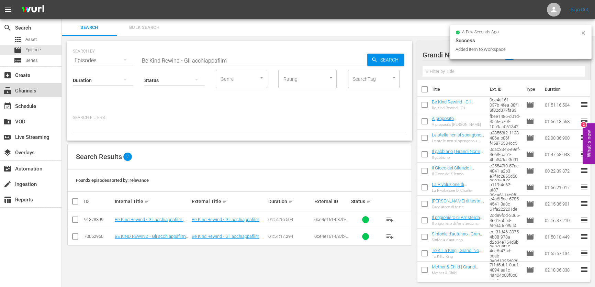
click at [37, 90] on div "subscriptions Channels" at bounding box center [19, 90] width 38 height 6
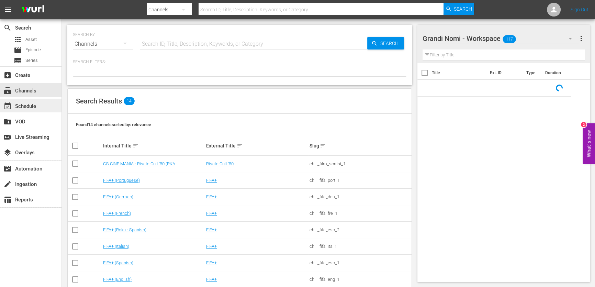
click at [40, 108] on div "event_available Schedule" at bounding box center [30, 106] width 61 height 14
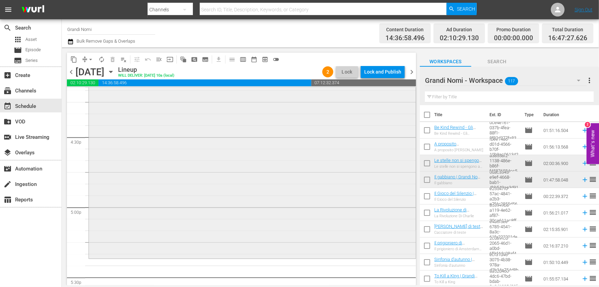
scroll to position [2357, 0]
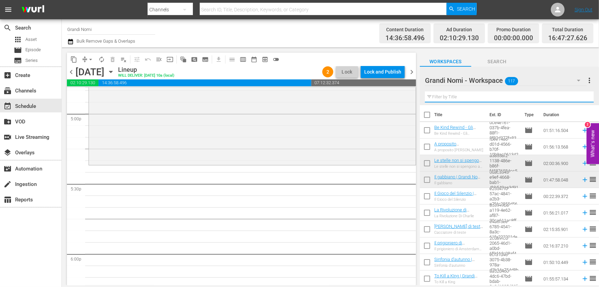
click at [478, 97] on input "text" at bounding box center [509, 96] width 169 height 11
paste input "A proposito [PERSON_NAME]"
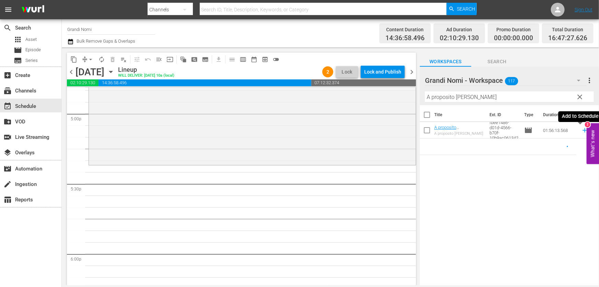
click at [582, 130] on icon at bounding box center [586, 130] width 8 height 8
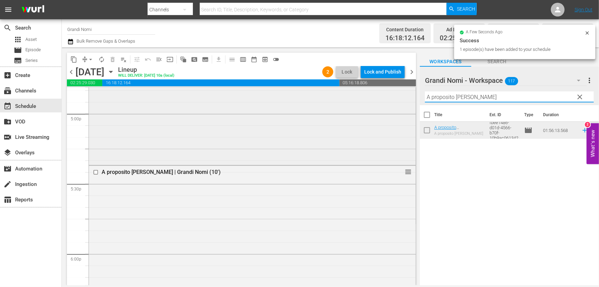
drag, startPoint x: 503, startPoint y: 93, endPoint x: 182, endPoint y: 135, distance: 323.9
click at [182, 135] on div "content_copy compress arrow_drop_down autorenew_outlined delete_forever_outline…" at bounding box center [331, 166] width 538 height 238
paste input "Be Kind Rewind - Gli acchiappafilm"
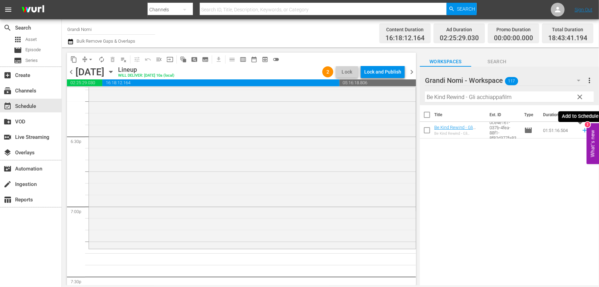
click at [583, 132] on icon at bounding box center [585, 130] width 4 height 4
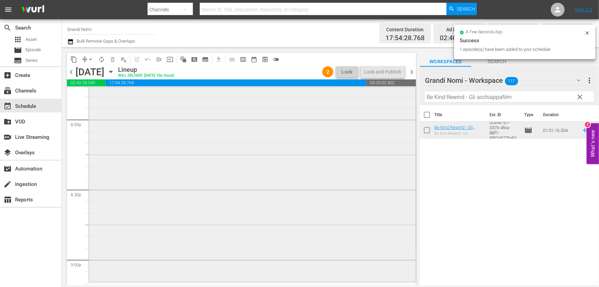
scroll to position [2825, 0]
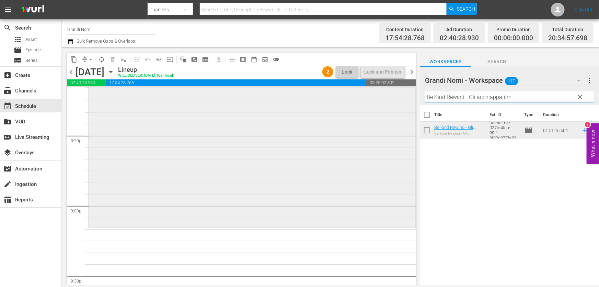
drag, startPoint x: 519, startPoint y: 98, endPoint x: 312, endPoint y: 123, distance: 208.0
click at [312, 123] on div "content_copy compress arrow_drop_down autorenew_outlined delete_forever_outline…" at bounding box center [331, 166] width 538 height 238
paste input "The Iron [DEMOGRAPHIC_DATA]"
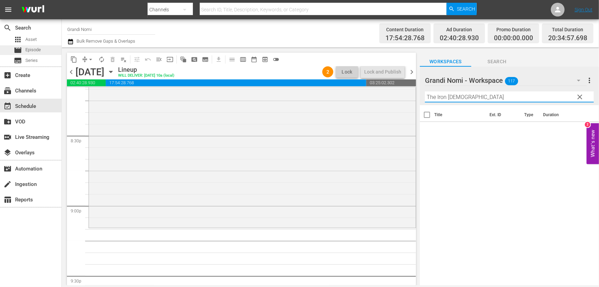
type input "The Iron [DEMOGRAPHIC_DATA]"
click at [33, 48] on span "Episode" at bounding box center [32, 49] width 15 height 7
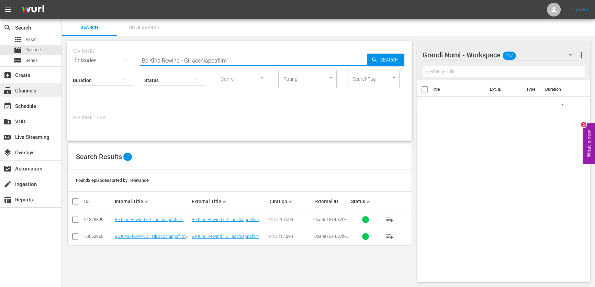
drag, startPoint x: 258, startPoint y: 60, endPoint x: 0, endPoint y: 89, distance: 259.3
click at [62, 0] on div "search Search apps Asset movie Episode subtitles Series add_box Create subscrip…" at bounding box center [328, 0] width 533 height 0
paste input "The Iron [DEMOGRAPHIC_DATA]"
type input "The Iron [DEMOGRAPHIC_DATA]"
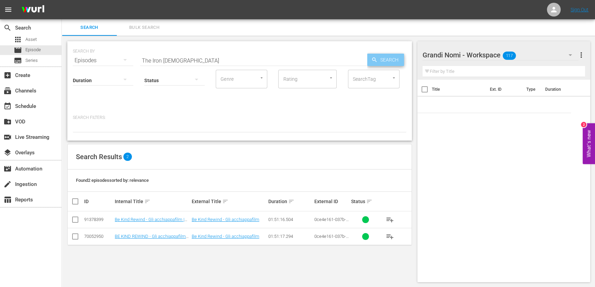
click at [393, 58] on span "Search" at bounding box center [391, 60] width 26 height 12
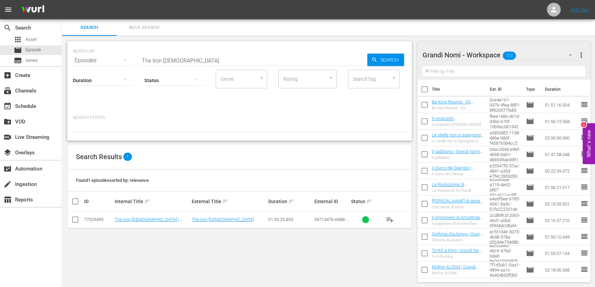
click at [390, 223] on span "playlist_add" at bounding box center [390, 219] width 8 height 8
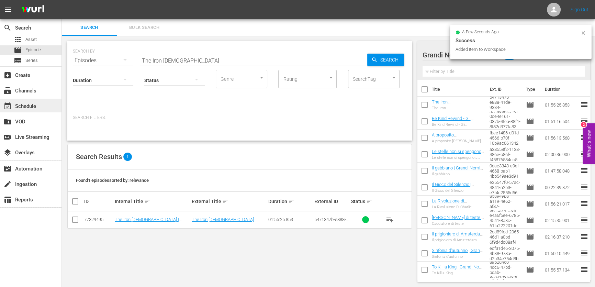
click at [28, 103] on div "event_available Schedule" at bounding box center [19, 105] width 38 height 6
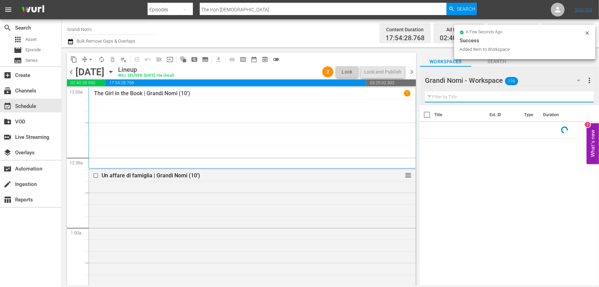
click at [475, 95] on input "text" at bounding box center [509, 96] width 169 height 11
paste input "The Iron [DEMOGRAPHIC_DATA]"
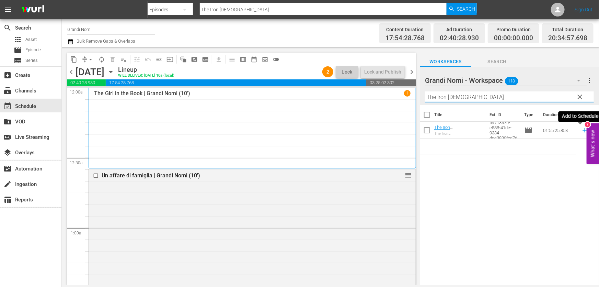
click at [582, 132] on icon at bounding box center [586, 130] width 8 height 8
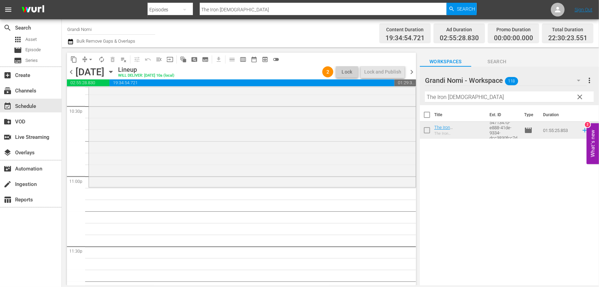
scroll to position [3141, 0]
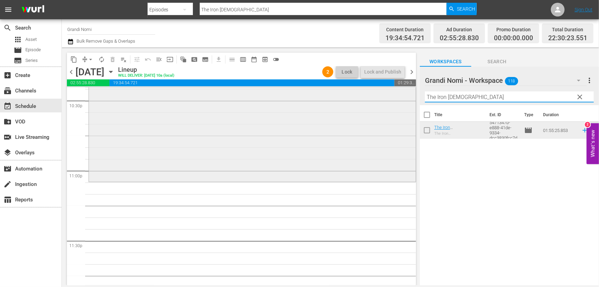
drag, startPoint x: 354, startPoint y: 110, endPoint x: 277, endPoint y: 124, distance: 77.8
click at [285, 118] on div "content_copy compress arrow_drop_down autorenew_outlined delete_forever_outline…" at bounding box center [331, 166] width 538 height 238
paste input "Constant Gardener - La cospirazione"
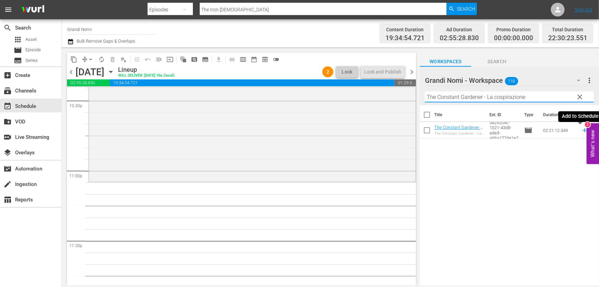
click at [582, 133] on icon at bounding box center [586, 130] width 8 height 8
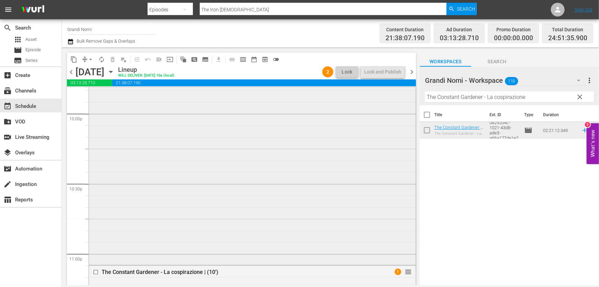
scroll to position [3056, 0]
click at [287, 200] on div "The Iron [DEMOGRAPHIC_DATA] | Grandi Nomi (10') reorder" at bounding box center [252, 131] width 327 height 268
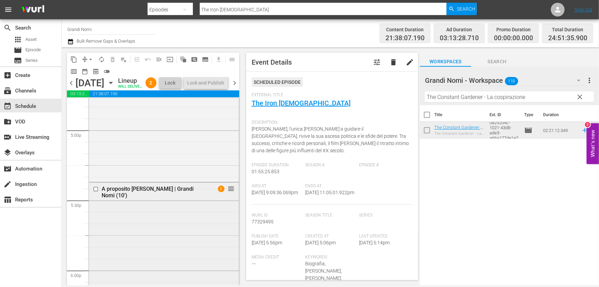
scroll to position [2401, 0]
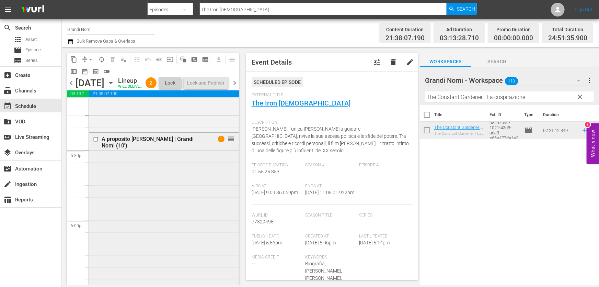
click at [168, 205] on div "A proposito [PERSON_NAME] | Grandi Nomi (10') 1 reorder" at bounding box center [164, 267] width 150 height 269
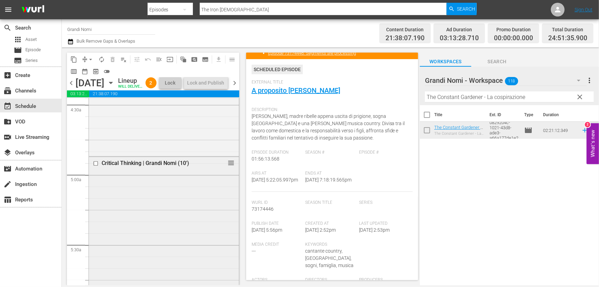
scroll to position [625, 0]
click at [97, 166] on input "checkbox" at bounding box center [96, 163] width 7 height 6
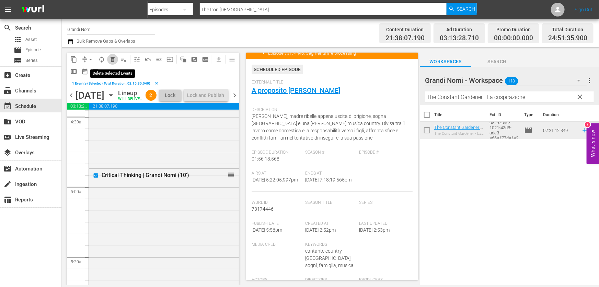
click at [111, 59] on span "delete_forever_outlined" at bounding box center [112, 59] width 7 height 7
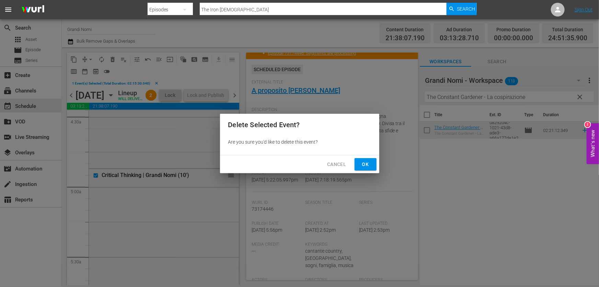
click at [360, 159] on button "Ok" at bounding box center [366, 164] width 22 height 13
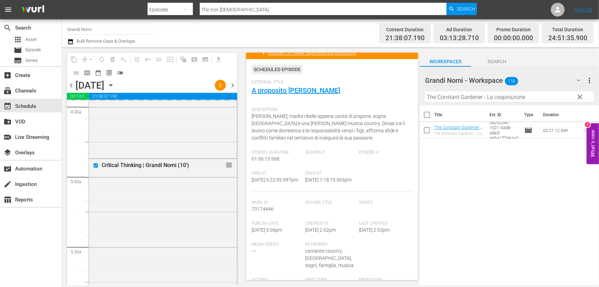
click at [194, 114] on div "content_copy compress arrow_drop_down autorenew_outlined delete_forever_outline…" at bounding box center [331, 166] width 538 height 238
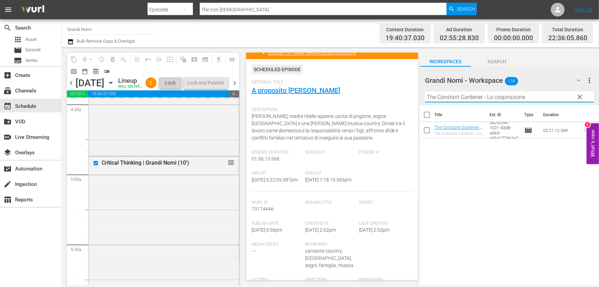
paste input "Per amore di [PERSON_NAME]"
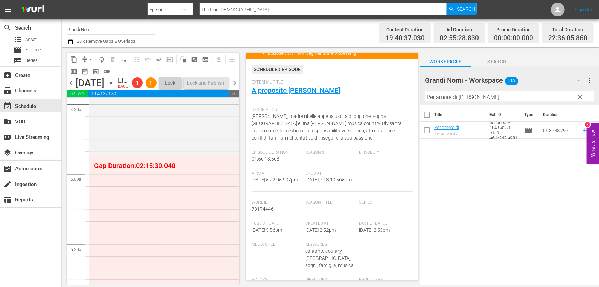
type input "Per amore di [PERSON_NAME]"
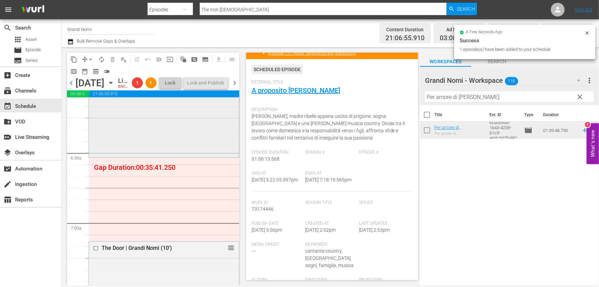
scroll to position [968, 0]
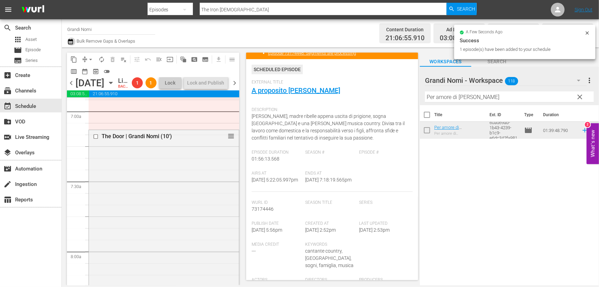
click at [70, 45] on icon "button" at bounding box center [70, 41] width 7 height 8
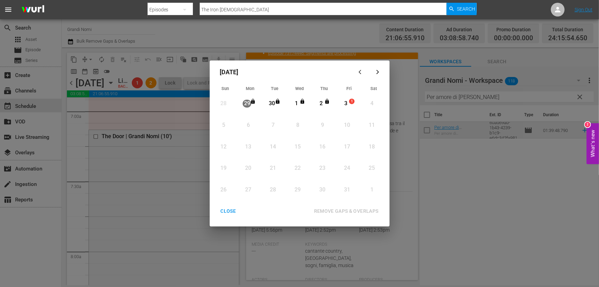
click at [347, 106] on div "3" at bounding box center [346, 104] width 9 height 8
click at [355, 213] on div "REMOVE GAPS & OVERLAPS" at bounding box center [347, 211] width 76 height 9
click at [229, 209] on div "CLOSE" at bounding box center [228, 211] width 26 height 9
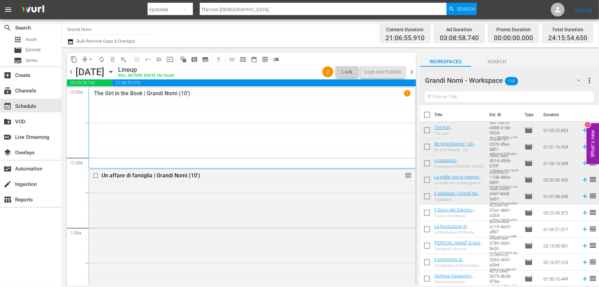
click at [71, 71] on span "chevron_left" at bounding box center [71, 72] width 9 height 9
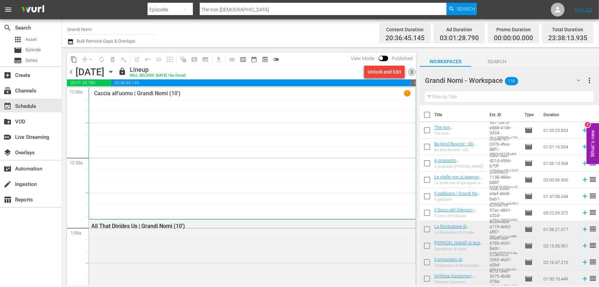
drag, startPoint x: 415, startPoint y: 69, endPoint x: 416, endPoint y: 73, distance: 3.9
click at [415, 70] on span "chevron_right" at bounding box center [412, 72] width 9 height 9
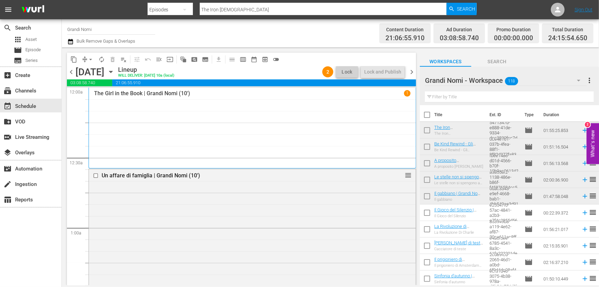
click at [71, 44] on icon "button" at bounding box center [70, 41] width 7 height 8
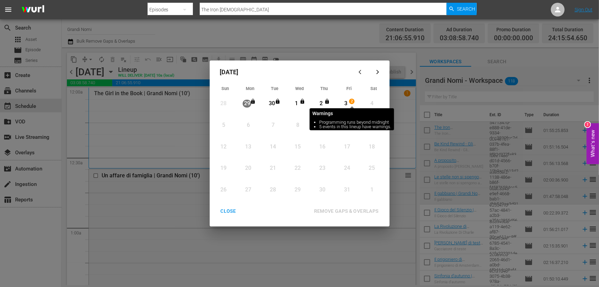
click at [350, 101] on span "2" at bounding box center [352, 101] width 5 height 5
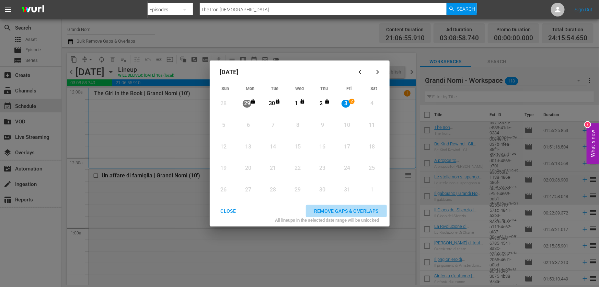
drag, startPoint x: 354, startPoint y: 207, endPoint x: 347, endPoint y: 201, distance: 8.8
click at [354, 207] on div "REMOVE GAPS & OVERLAPS" at bounding box center [347, 211] width 76 height 9
click at [232, 210] on div "CLOSE" at bounding box center [228, 211] width 26 height 9
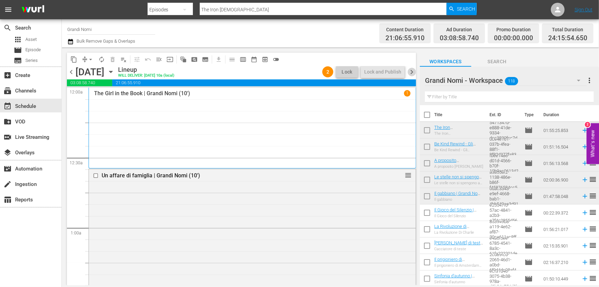
click at [412, 72] on span "chevron_right" at bounding box center [412, 72] width 9 height 9
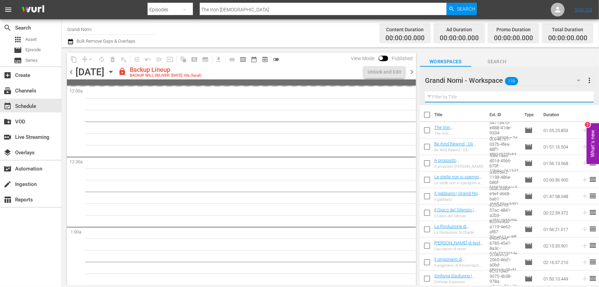
click at [460, 96] on input "text" at bounding box center [509, 96] width 169 height 11
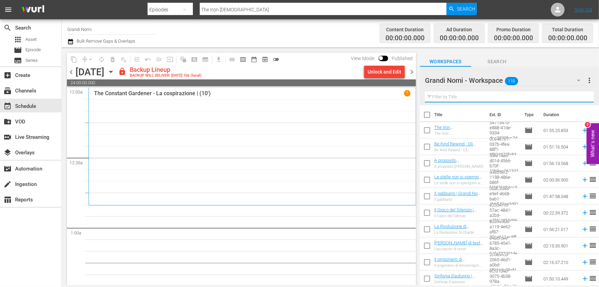
click at [369, 70] on div "Unlock and Edit" at bounding box center [385, 72] width 34 height 12
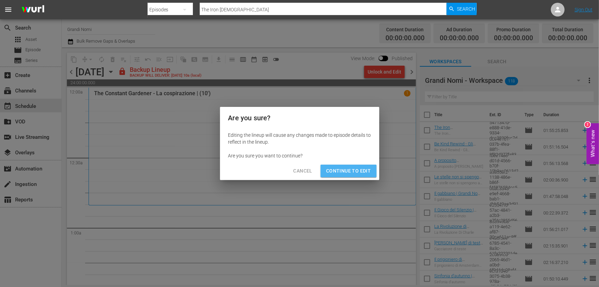
click at [360, 171] on span "Continue to Edit" at bounding box center [348, 171] width 45 height 9
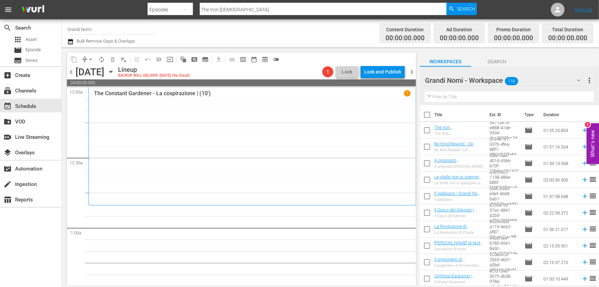
click at [458, 99] on input "text" at bounding box center [509, 96] width 169 height 11
paste input "Unless - A meno che"
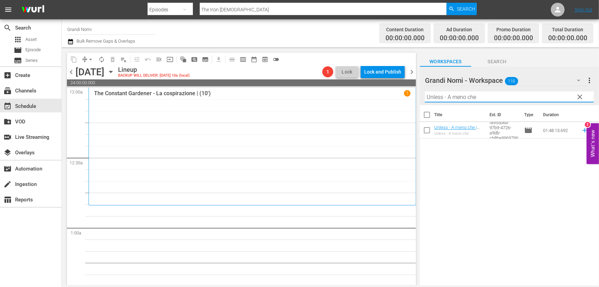
click at [582, 132] on icon at bounding box center [586, 130] width 8 height 8
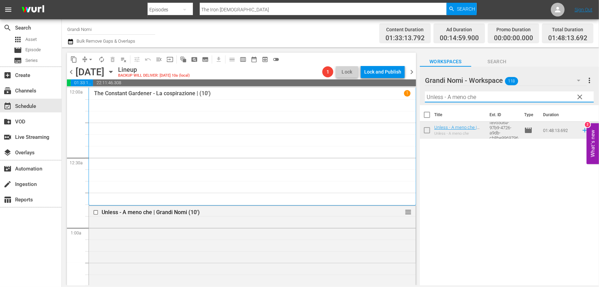
drag, startPoint x: 490, startPoint y: 99, endPoint x: 337, endPoint y: 134, distance: 156.2
click at [337, 134] on div "content_copy compress arrow_drop_down autorenew_outlined delete_forever_outline…" at bounding box center [331, 166] width 538 height 238
paste input "Critical Thinking"
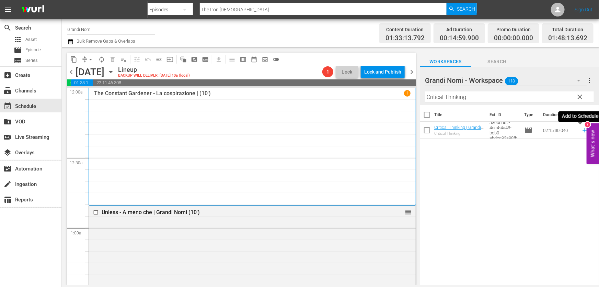
click at [583, 131] on icon at bounding box center [585, 130] width 4 height 4
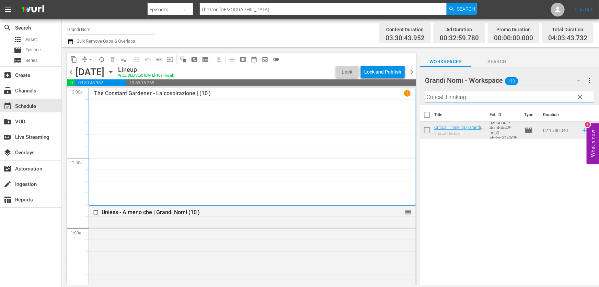
drag, startPoint x: 490, startPoint y: 95, endPoint x: 200, endPoint y: 135, distance: 292.3
click at [264, 126] on div "content_copy compress arrow_drop_down autorenew_outlined delete_forever_outline…" at bounding box center [331, 166] width 538 height 238
paste input "Il Gioco del Silenzio"
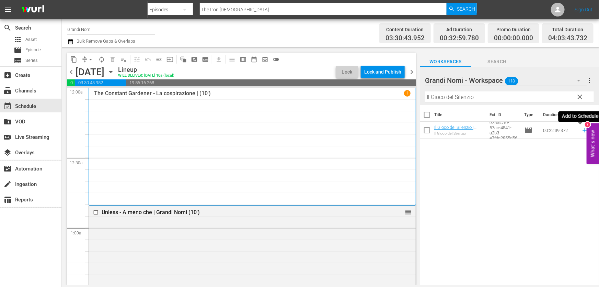
click at [582, 130] on icon at bounding box center [586, 130] width 8 height 8
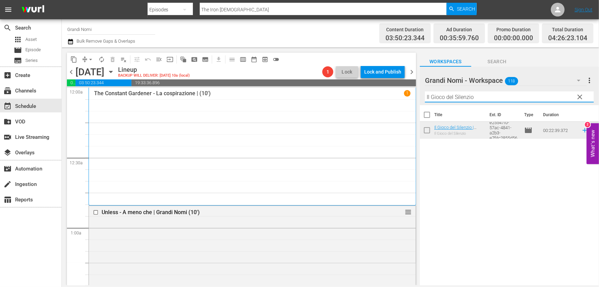
drag, startPoint x: 489, startPoint y: 97, endPoint x: 286, endPoint y: 120, distance: 204.3
click at [287, 120] on div "content_copy compress arrow_drop_down autorenew_outlined delete_forever_outline…" at bounding box center [331, 166] width 538 height 238
paste input "Red Dust"
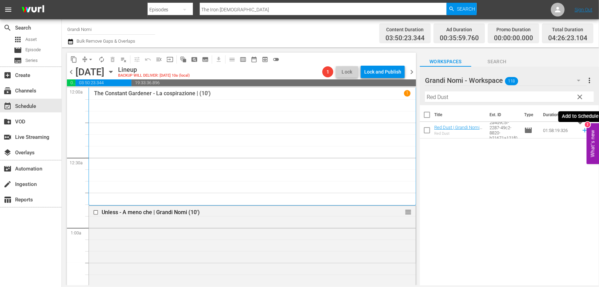
click at [582, 130] on icon at bounding box center [586, 130] width 8 height 8
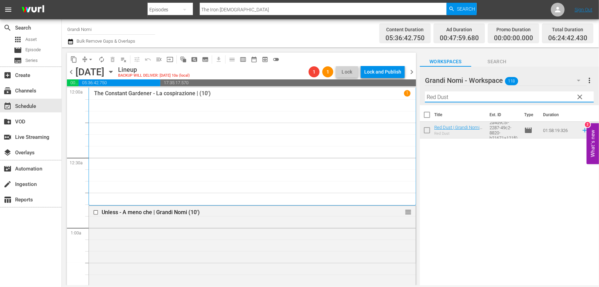
drag, startPoint x: 473, startPoint y: 102, endPoint x: 336, endPoint y: 121, distance: 137.7
click at [336, 121] on div "content_copy compress arrow_drop_down autorenew_outlined delete_forever_outline…" at bounding box center [331, 166] width 538 height 238
paste input "Closing the Ring"
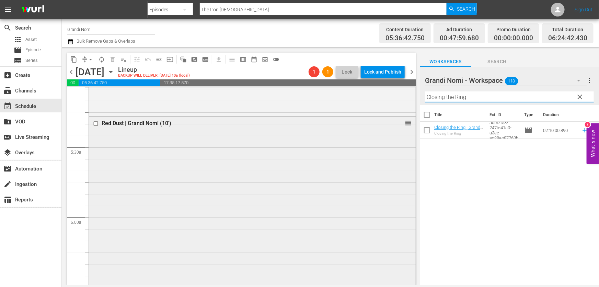
scroll to position [749, 0]
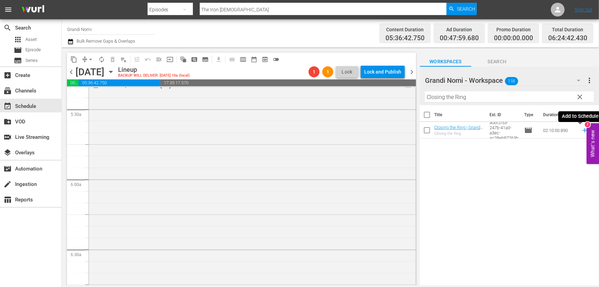
click at [583, 130] on icon at bounding box center [586, 130] width 8 height 8
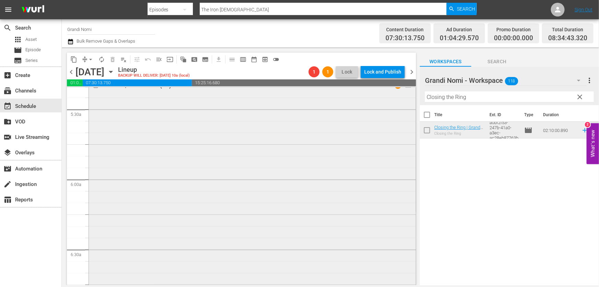
drag, startPoint x: 493, startPoint y: 96, endPoint x: 183, endPoint y: 152, distance: 314.6
click at [184, 151] on div "content_copy compress arrow_drop_down autorenew_outlined delete_forever_outline…" at bounding box center [331, 166] width 538 height 238
paste input "La rivoluzione di [PERSON_NAME]"
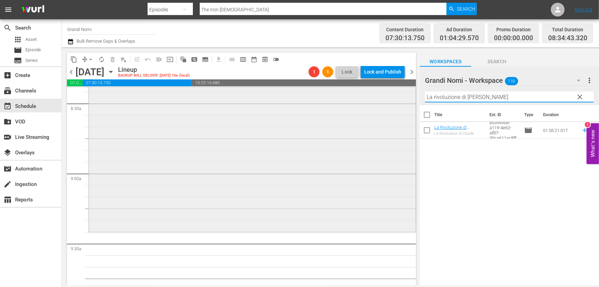
scroll to position [1218, 0]
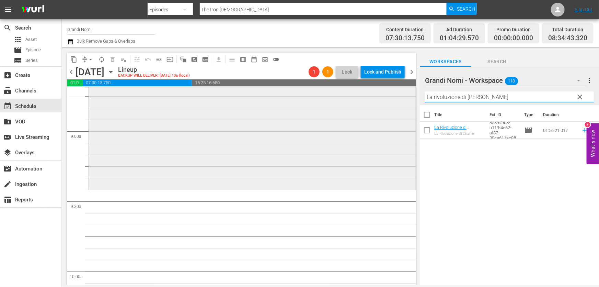
drag, startPoint x: 507, startPoint y: 98, endPoint x: 254, endPoint y: 137, distance: 256.9
click at [254, 137] on div "content_copy compress arrow_drop_down autorenew_outlined delete_forever_outline…" at bounding box center [331, 166] width 538 height 238
click at [582, 131] on icon at bounding box center [586, 130] width 8 height 8
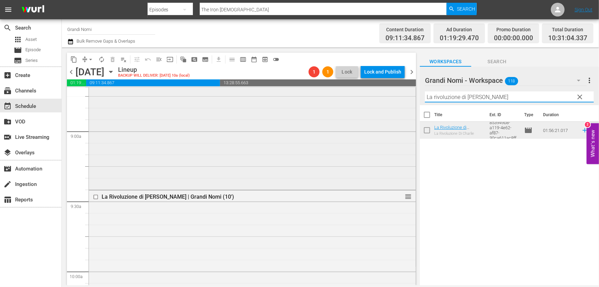
drag, startPoint x: 523, startPoint y: 96, endPoint x: 295, endPoint y: 138, distance: 231.9
click at [295, 138] on div "content_copy compress arrow_drop_down autorenew_outlined delete_forever_outline…" at bounding box center [331, 166] width 538 height 238
paste input "10 cose di noi"
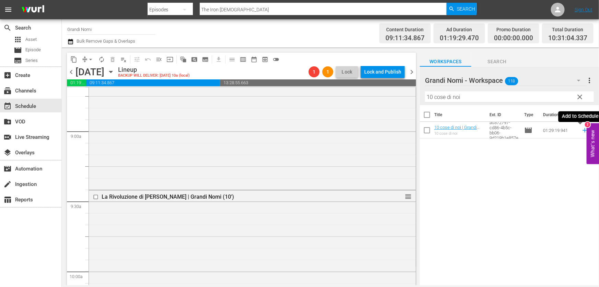
click at [582, 130] on icon at bounding box center [586, 130] width 8 height 8
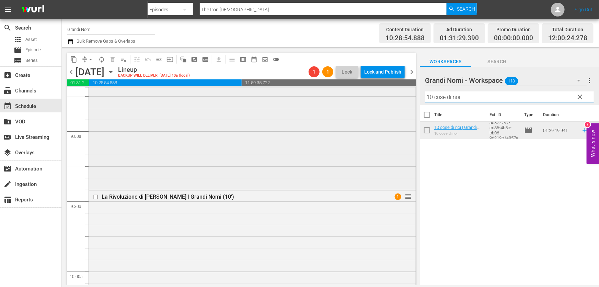
drag, startPoint x: 465, startPoint y: 98, endPoint x: 292, endPoint y: 126, distance: 175.1
click at [292, 126] on div "content_copy compress arrow_drop_down autorenew_outlined delete_forever_outline…" at bounding box center [331, 166] width 538 height 238
paste input "Una ragazza a [GEOGRAPHIC_DATA]"
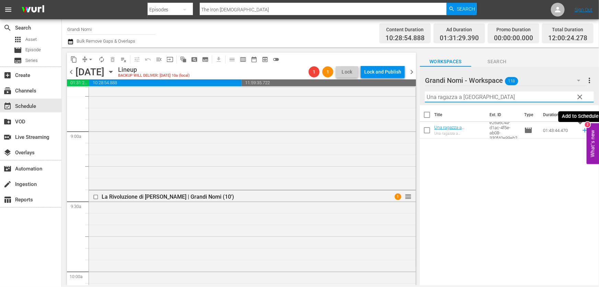
click at [582, 132] on icon at bounding box center [586, 130] width 8 height 8
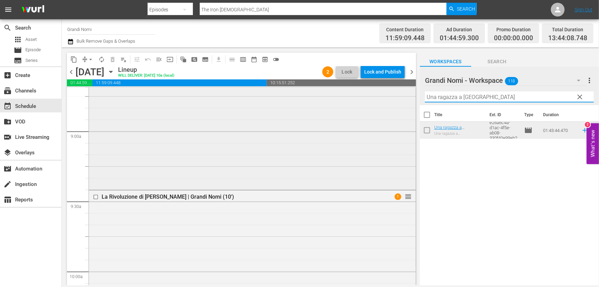
drag, startPoint x: 502, startPoint y: 98, endPoint x: 274, endPoint y: 143, distance: 231.8
click at [275, 141] on div "content_copy compress arrow_drop_down autorenew_outlined delete_forever_outline…" at bounding box center [331, 166] width 538 height 238
paste input "Carissimi nemici"
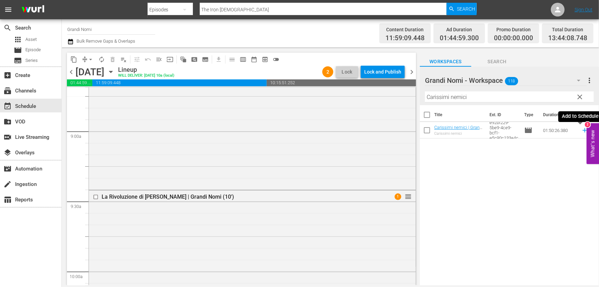
click at [582, 131] on icon at bounding box center [586, 130] width 8 height 8
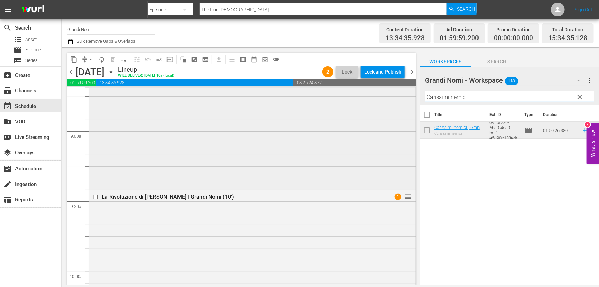
drag, startPoint x: 488, startPoint y: 96, endPoint x: 209, endPoint y: 160, distance: 286.7
click at [231, 152] on div "content_copy compress arrow_drop_down autorenew_outlined delete_forever_outline…" at bounding box center [331, 166] width 538 height 238
paste input "Revanche - Ti ucciderò"
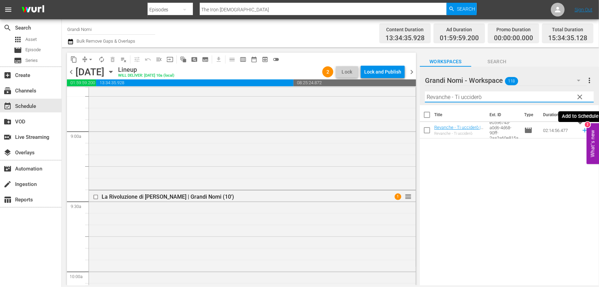
click at [583, 131] on icon at bounding box center [585, 130] width 4 height 4
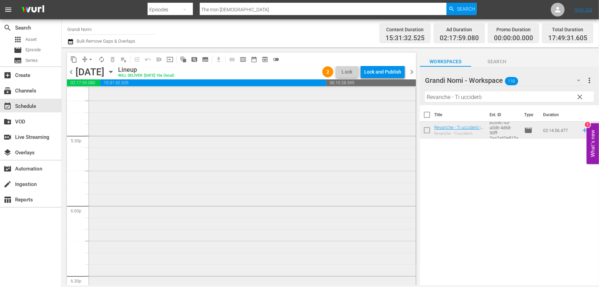
scroll to position [2592, 0]
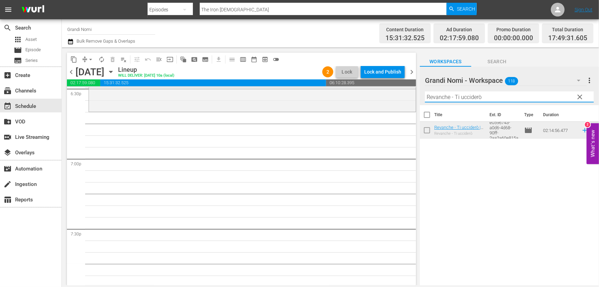
drag, startPoint x: 503, startPoint y: 96, endPoint x: 173, endPoint y: 140, distance: 332.4
click at [173, 140] on div "content_copy compress arrow_drop_down autorenew_outlined delete_forever_outline…" at bounding box center [331, 166] width 538 height 238
paste input "I [PERSON_NAME] di Brokeback Mountain"
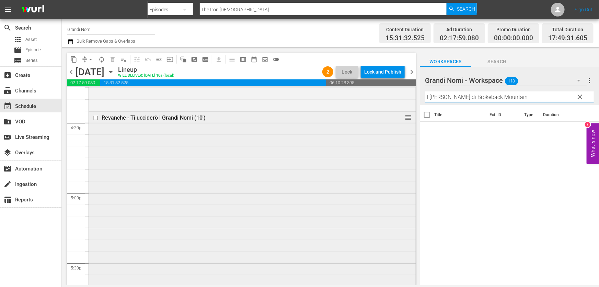
scroll to position [2217, 0]
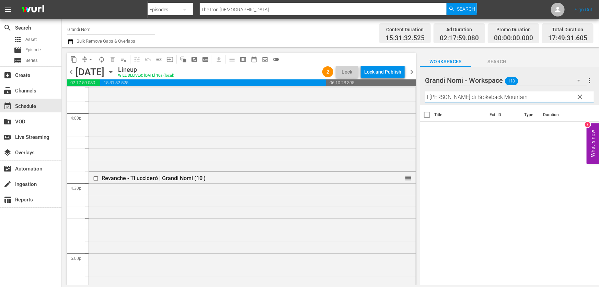
type input "I [PERSON_NAME] di Brokeback Mountain"
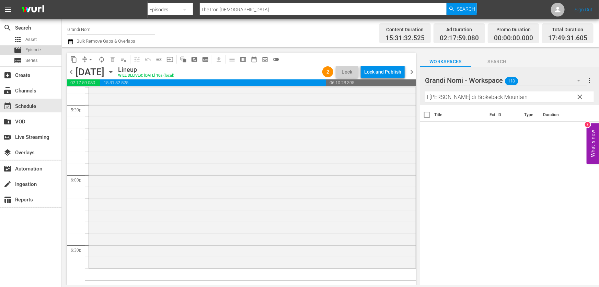
click at [37, 46] on div "movie Episode" at bounding box center [27, 50] width 27 height 10
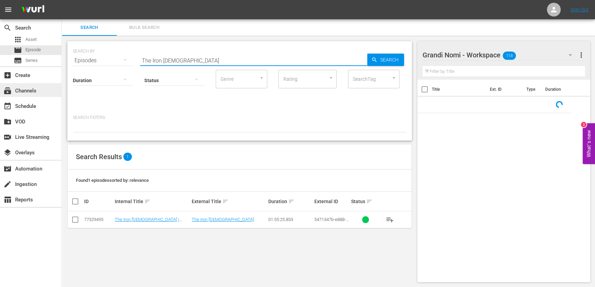
drag, startPoint x: 188, startPoint y: 57, endPoint x: 51, endPoint y: 91, distance: 141.1
click at [62, 0] on div "search Search apps Asset movie Episode subtitles Series add_box Create subscrip…" at bounding box center [328, 0] width 533 height 0
paste input "I [PERSON_NAME] di Brokeback Mountain"
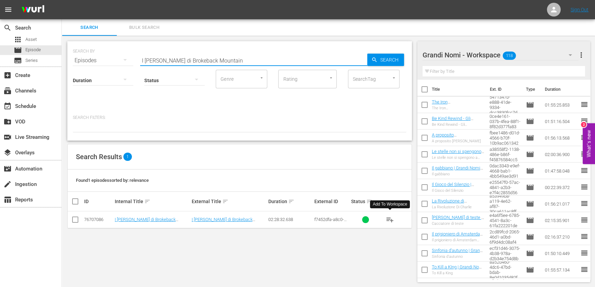
type input "I [PERSON_NAME] di Brokeback Mountain"
click at [393, 216] on span "playlist_add" at bounding box center [390, 219] width 8 height 8
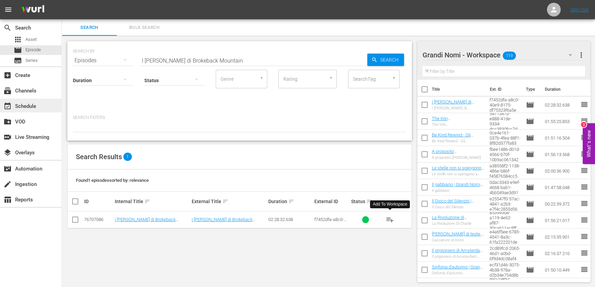
click at [34, 107] on div "event_available Schedule" at bounding box center [19, 105] width 38 height 6
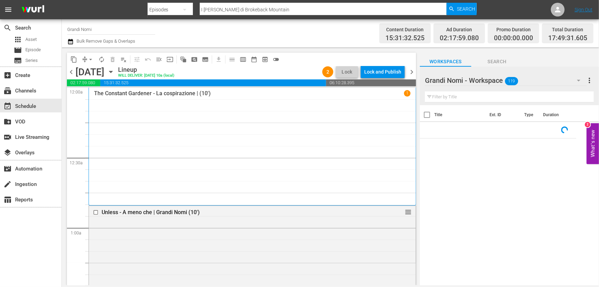
click at [487, 97] on input "text" at bounding box center [509, 96] width 169 height 11
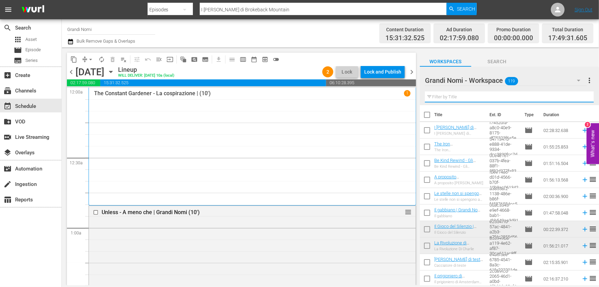
paste input "I [PERSON_NAME] di Brokeback Mountain"
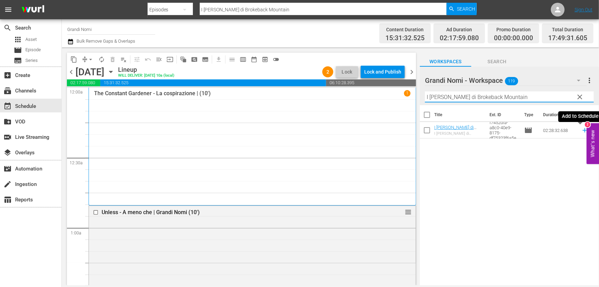
click at [582, 132] on icon at bounding box center [586, 130] width 8 height 8
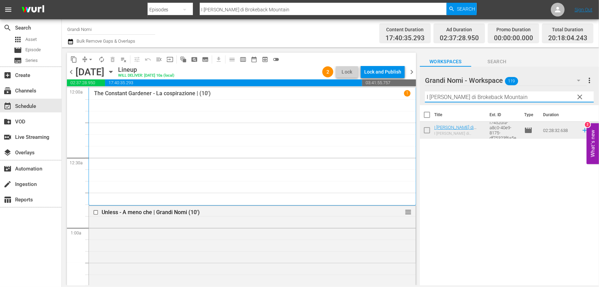
drag, startPoint x: 533, startPoint y: 98, endPoint x: 188, endPoint y: 168, distance: 352.3
click at [203, 164] on div "content_copy compress arrow_drop_down autorenew_outlined delete_forever_outline…" at bounding box center [331, 166] width 538 height 238
paste input "Rabbit Hole"
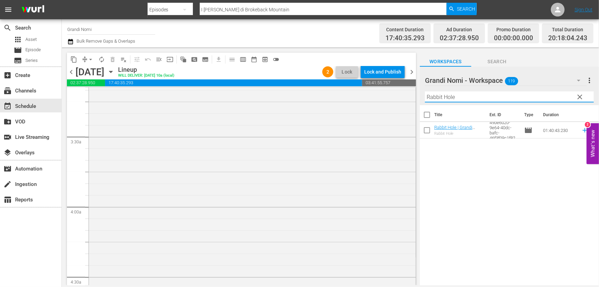
scroll to position [500, 0]
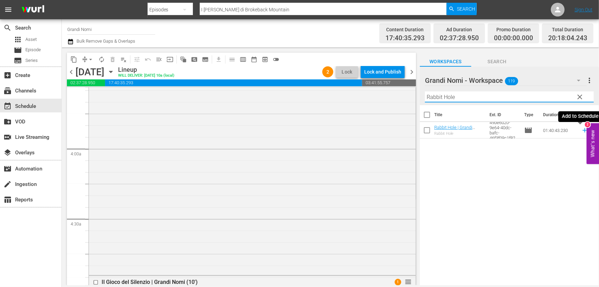
click at [582, 131] on icon at bounding box center [586, 130] width 8 height 8
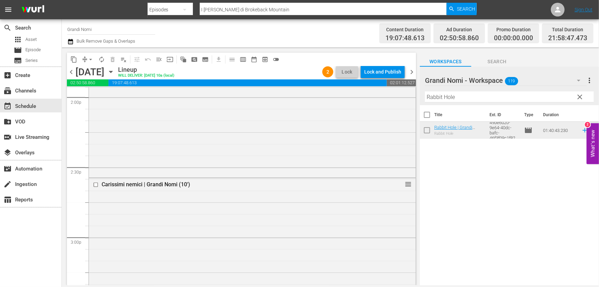
scroll to position [1962, 0]
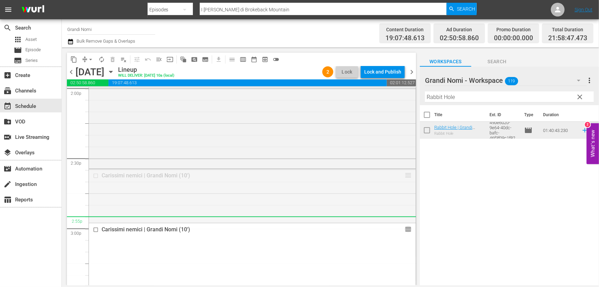
drag, startPoint x: 406, startPoint y: 174, endPoint x: 402, endPoint y: 220, distance: 46.2
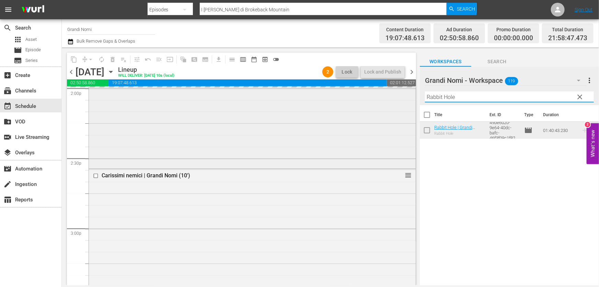
drag, startPoint x: 472, startPoint y: 97, endPoint x: 224, endPoint y: 127, distance: 249.6
click at [273, 117] on div "content_copy compress arrow_drop_down autorenew_outlined delete_forever_outline…" at bounding box center [331, 166] width 538 height 238
paste input "[PERSON_NAME] di test"
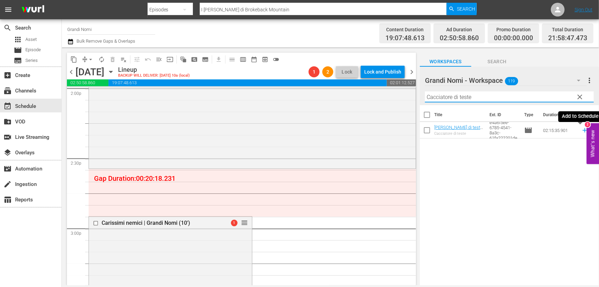
type input "Cacciatore di teste"
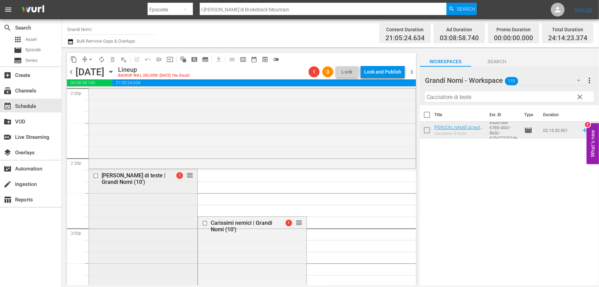
click at [95, 175] on input "checkbox" at bounding box center [96, 176] width 7 height 6
click at [113, 58] on span "delete_forever_outlined" at bounding box center [112, 59] width 7 height 7
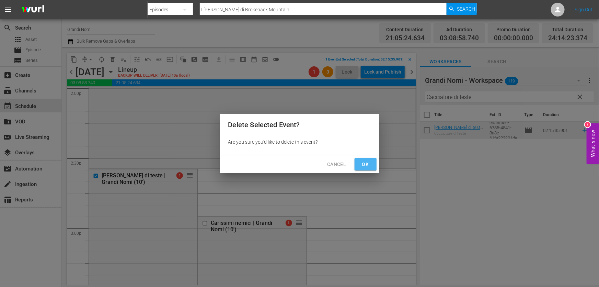
click at [356, 165] on button "Ok" at bounding box center [366, 164] width 22 height 13
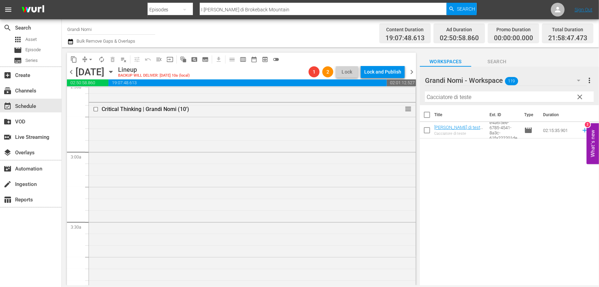
scroll to position [0, 0]
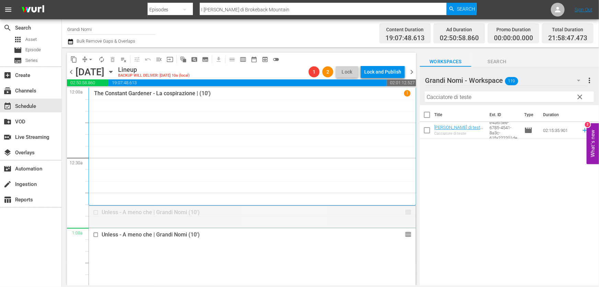
drag, startPoint x: 404, startPoint y: 212, endPoint x: 396, endPoint y: 248, distance: 37.5
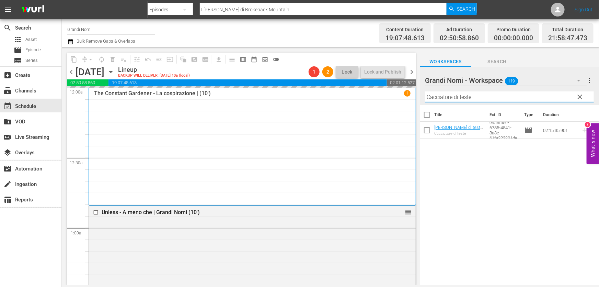
drag, startPoint x: 489, startPoint y: 96, endPoint x: 168, endPoint y: 142, distance: 324.4
click at [166, 132] on div "content_copy compress arrow_drop_down autorenew_outlined delete_forever_outline…" at bounding box center [331, 166] width 538 height 238
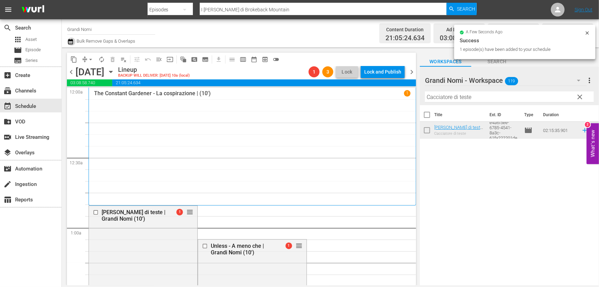
click at [70, 42] on icon "button" at bounding box center [70, 41] width 7 height 8
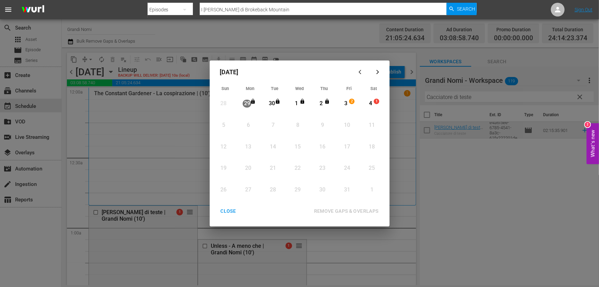
click at [366, 103] on div "Month View" at bounding box center [364, 103] width 3 height 19
click at [343, 103] on div "3" at bounding box center [346, 104] width 9 height 8
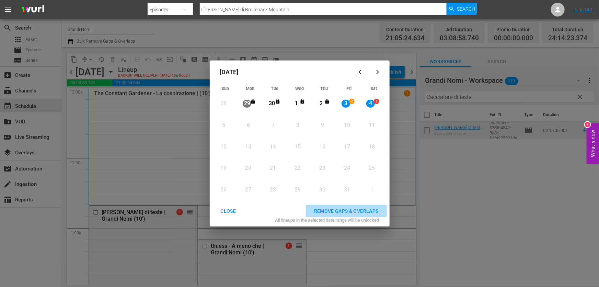
click at [366, 212] on div "REMOVE GAPS & OVERLAPS" at bounding box center [347, 211] width 76 height 9
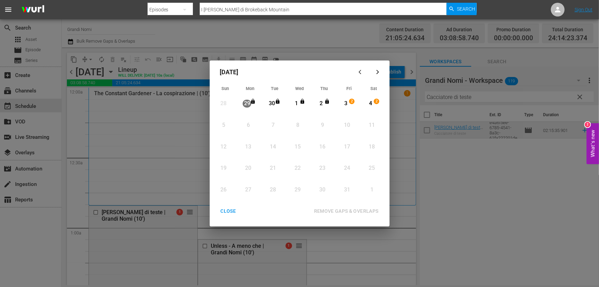
click at [223, 213] on div "CLOSE" at bounding box center [228, 211] width 26 height 9
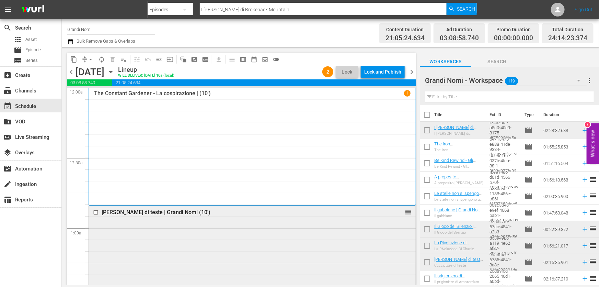
click at [95, 213] on input "checkbox" at bounding box center [96, 213] width 7 height 6
click at [115, 60] on span "delete_forever_outlined" at bounding box center [112, 59] width 7 height 7
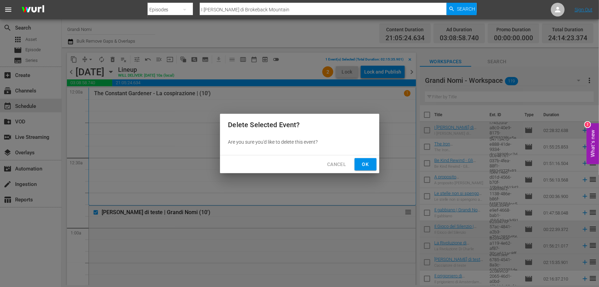
click at [354, 160] on div "Cancel Ok" at bounding box center [299, 164] width 159 height 18
drag, startPoint x: 366, startPoint y: 162, endPoint x: 416, endPoint y: 120, distance: 65.4
click at [366, 162] on span "Ok" at bounding box center [365, 164] width 11 height 9
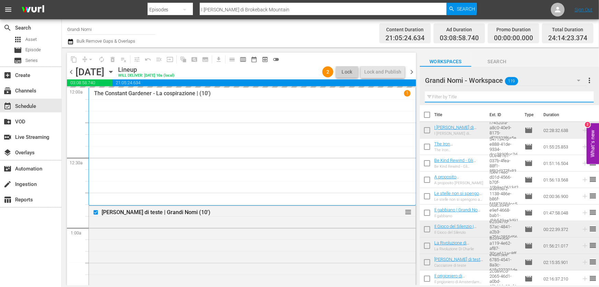
click at [465, 100] on input "text" at bounding box center [509, 96] width 169 height 11
paste input "Unless - A meno che"
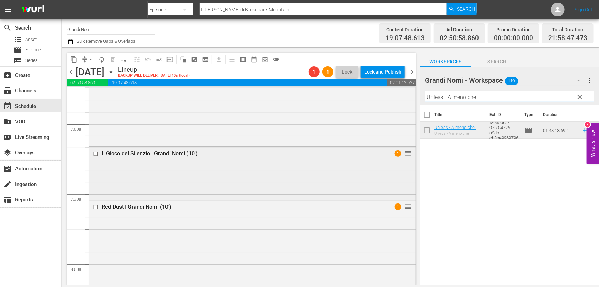
scroll to position [1062, 0]
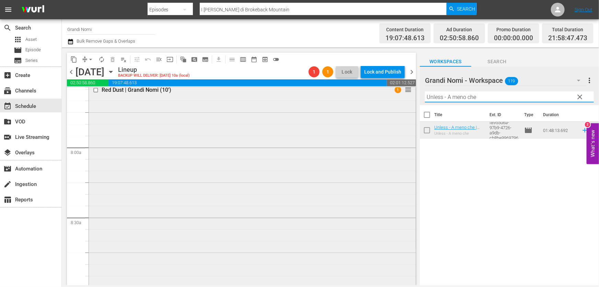
click at [96, 89] on input "checkbox" at bounding box center [96, 90] width 7 height 6
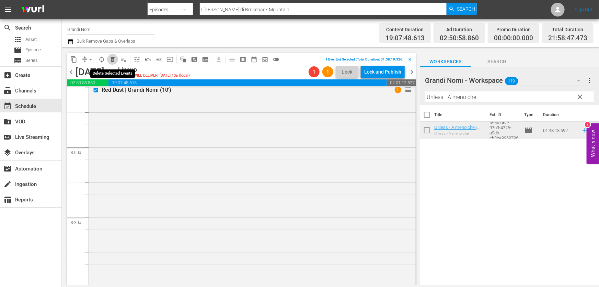
click at [114, 59] on span "delete_forever_outlined" at bounding box center [112, 59] width 7 height 7
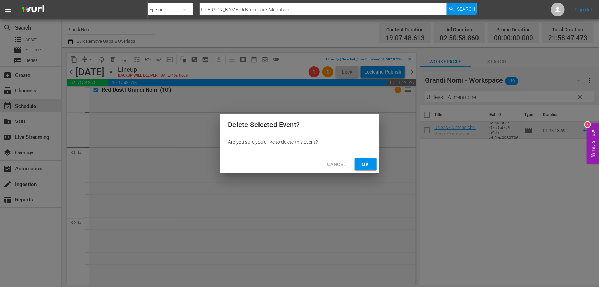
click at [368, 165] on span "Ok" at bounding box center [365, 164] width 11 height 9
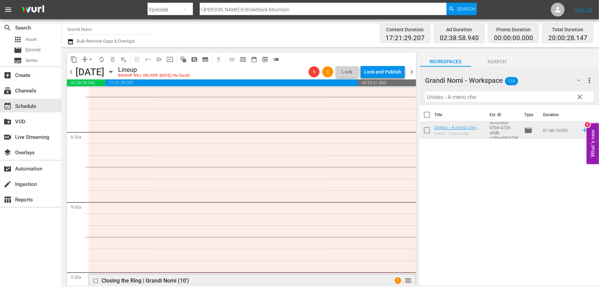
scroll to position [1249, 0]
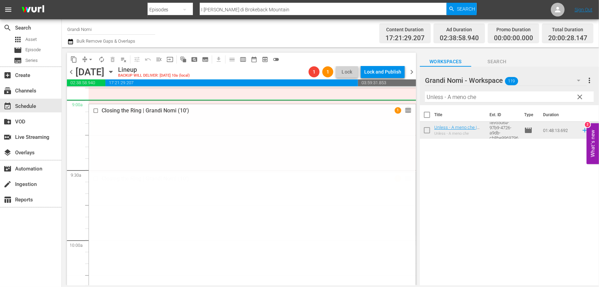
drag, startPoint x: 405, startPoint y: 181, endPoint x: 449, endPoint y: 286, distance: 113.7
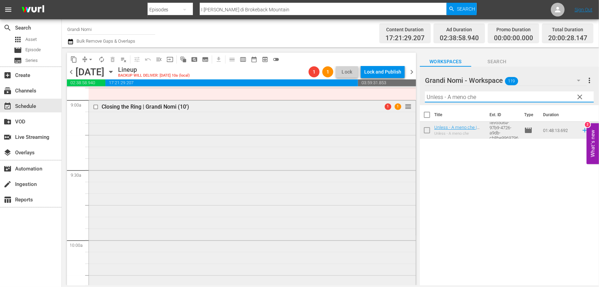
drag, startPoint x: 463, startPoint y: 105, endPoint x: 193, endPoint y: 160, distance: 276.4
click at [199, 153] on div "content_copy compress arrow_drop_down autorenew_outlined delete_forever_outline…" at bounding box center [331, 166] width 538 height 238
paste input "Final Portrait"
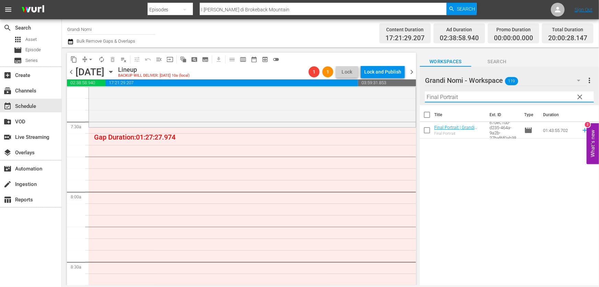
scroll to position [968, 0]
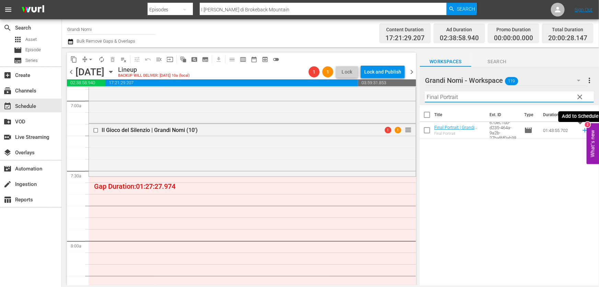
type input "Final Portrait"
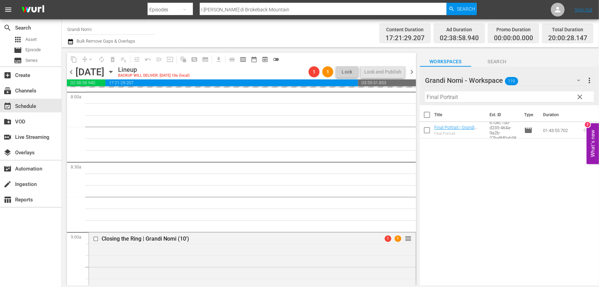
scroll to position [999, 0]
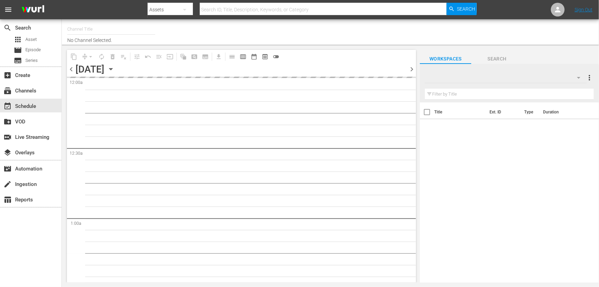
type input "Grandi Nomi (1141)"
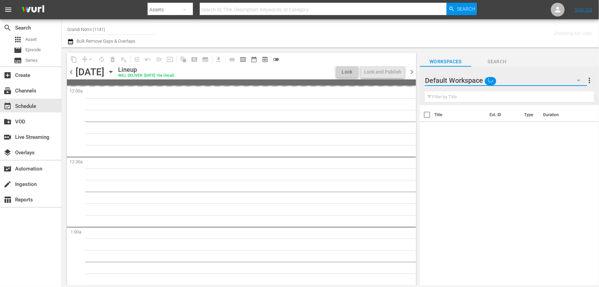
click at [579, 80] on icon "button" at bounding box center [578, 81] width 3 height 2
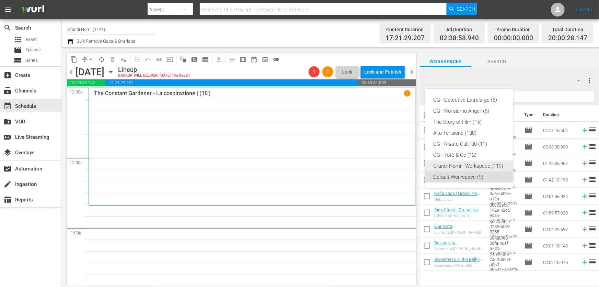
click at [490, 165] on div "Grandi Nomi - Workspace (119)" at bounding box center [469, 165] width 71 height 11
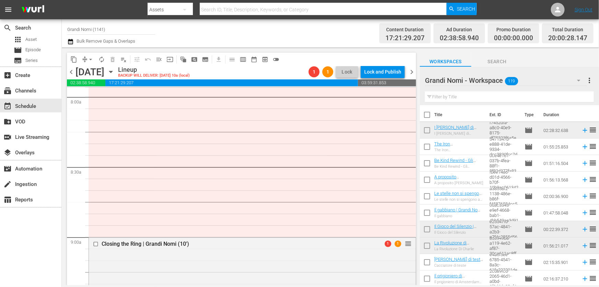
scroll to position [1124, 0]
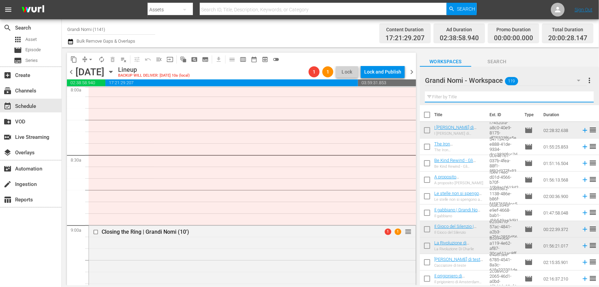
click at [486, 96] on input "text" at bounding box center [509, 96] width 169 height 11
paste input "Final Portrait"
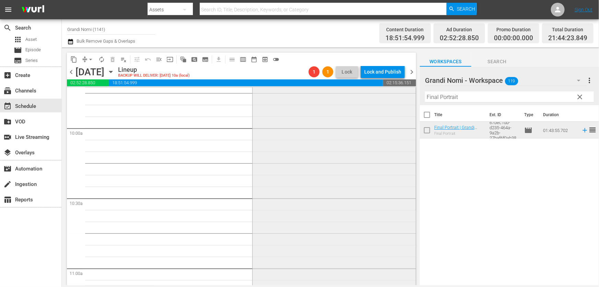
scroll to position [1468, 0]
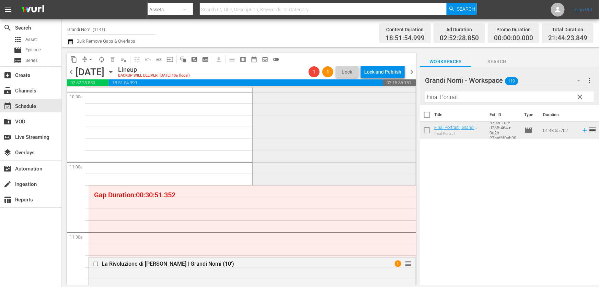
drag, startPoint x: 459, startPoint y: 97, endPoint x: 289, endPoint y: 112, distance: 171.4
click at [314, 115] on div "content_copy compress arrow_drop_down autorenew_outlined delete_forever_outline…" at bounding box center [331, 166] width 538 height 238
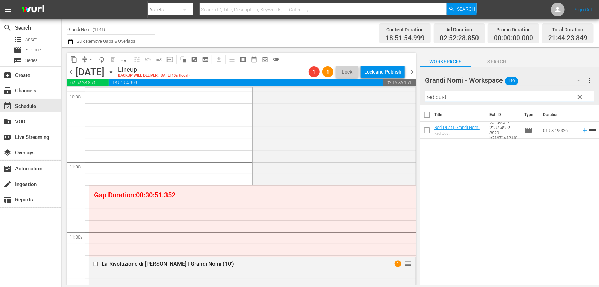
type input "red dust"
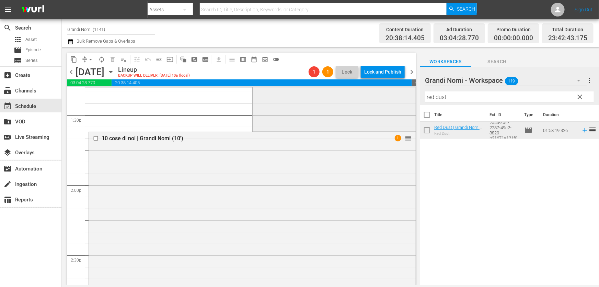
scroll to position [1905, 0]
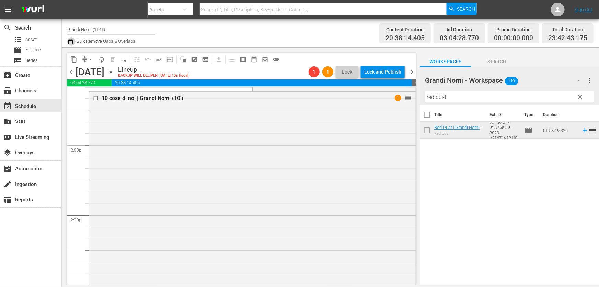
click at [71, 40] on icon "button" at bounding box center [70, 41] width 5 height 5
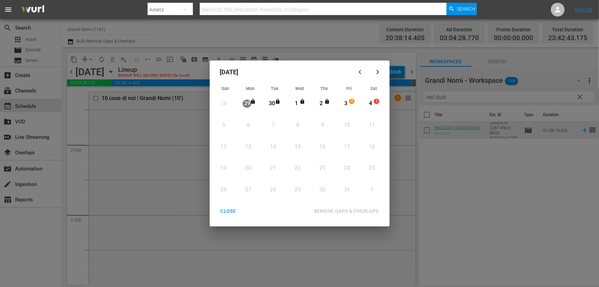
click at [349, 105] on div "3" at bounding box center [346, 104] width 9 height 8
click at [368, 102] on div "4" at bounding box center [371, 104] width 9 height 8
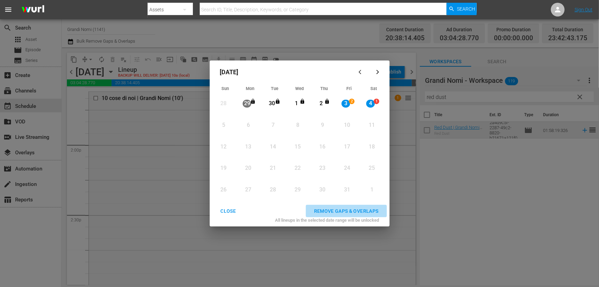
click at [368, 206] on button "REMOVE GAPS & OVERLAPS" at bounding box center [346, 211] width 81 height 13
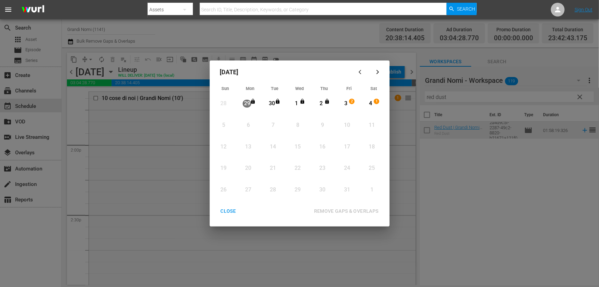
click at [229, 210] on div "CLOSE" at bounding box center [228, 211] width 26 height 9
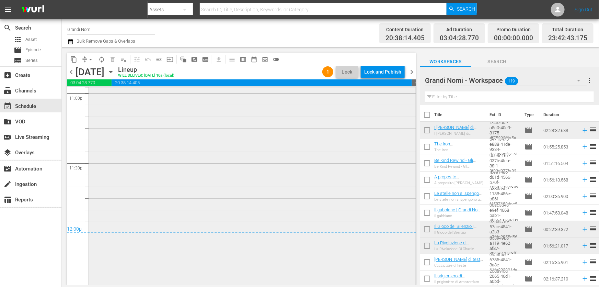
scroll to position [3243, 0]
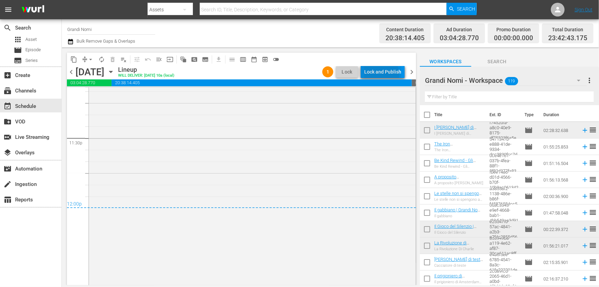
click at [378, 75] on div "Lock and Publish" at bounding box center [382, 72] width 37 height 12
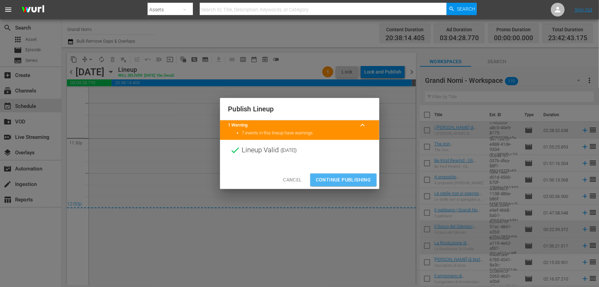
click at [341, 179] on span "Continue Publishing" at bounding box center [343, 180] width 55 height 9
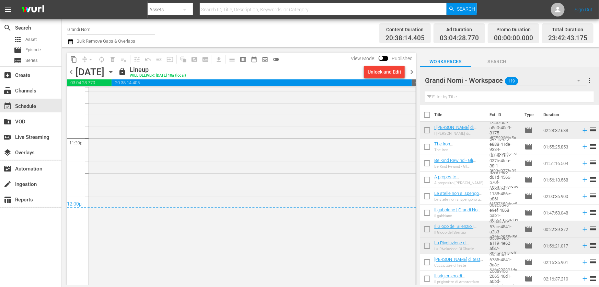
click at [223, 41] on div "Channel Title Grandi Nomi Bulk Remove Gaps & Overlaps" at bounding box center [210, 33] width 287 height 25
click at [71, 70] on span "chevron_left" at bounding box center [71, 72] width 9 height 9
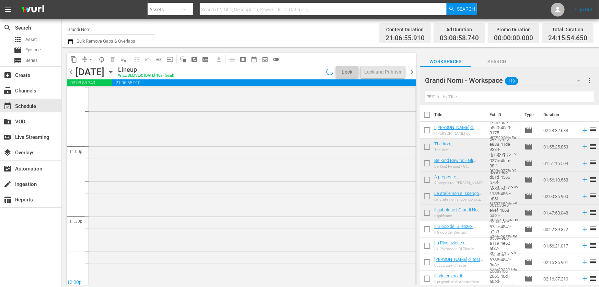
scroll to position [3220, 0]
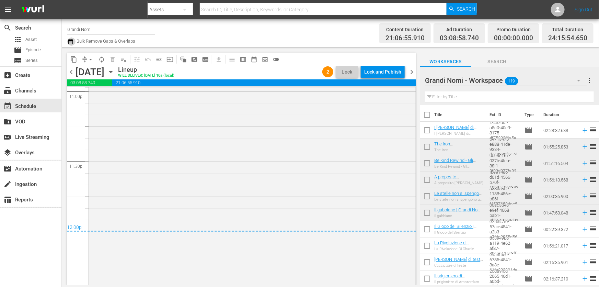
click at [69, 38] on icon "button" at bounding box center [70, 41] width 7 height 8
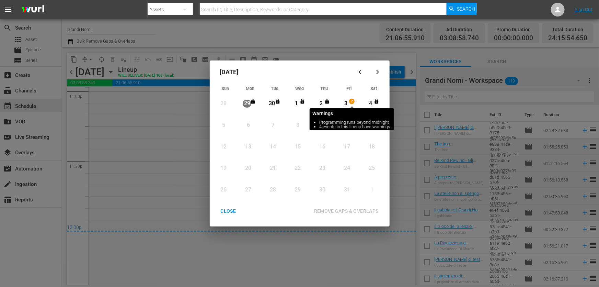
click at [353, 103] on span "2" at bounding box center [352, 101] width 5 height 5
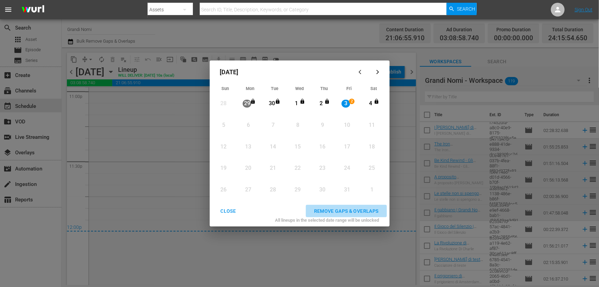
click at [375, 210] on div "REMOVE GAPS & OVERLAPS" at bounding box center [347, 211] width 76 height 9
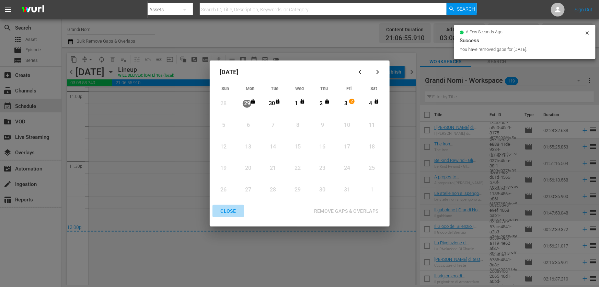
click at [233, 214] on div "CLOSE" at bounding box center [228, 211] width 26 height 9
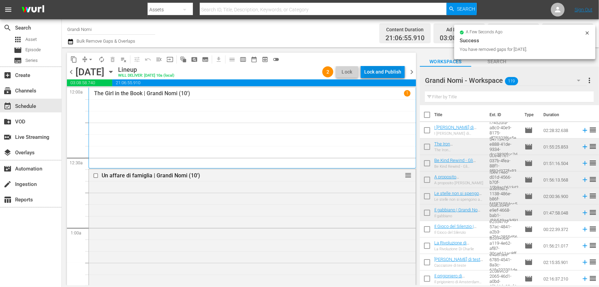
click at [397, 74] on div "Lock and Publish" at bounding box center [382, 72] width 37 height 12
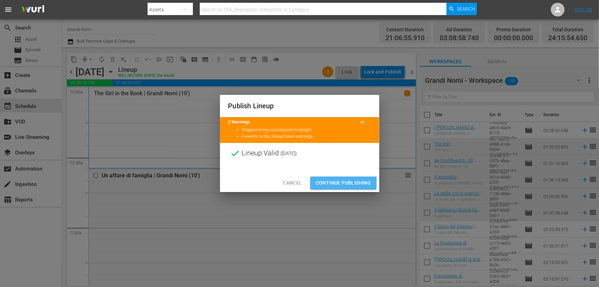
click at [352, 182] on span "Continue Publishing" at bounding box center [343, 183] width 55 height 9
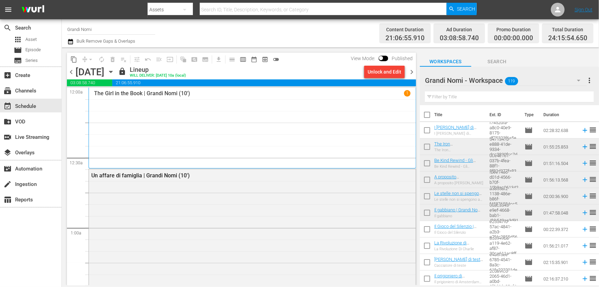
scroll to position [3284, 0]
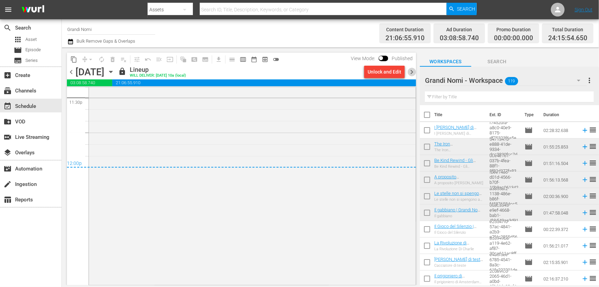
click at [413, 76] on span "chevron_right" at bounding box center [412, 72] width 9 height 9
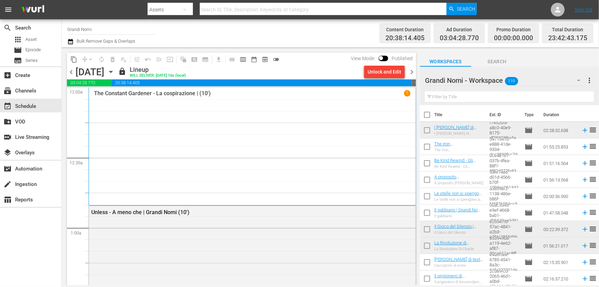
click at [413, 72] on span "chevron_right" at bounding box center [412, 72] width 9 height 9
